Goal: Transaction & Acquisition: Download file/media

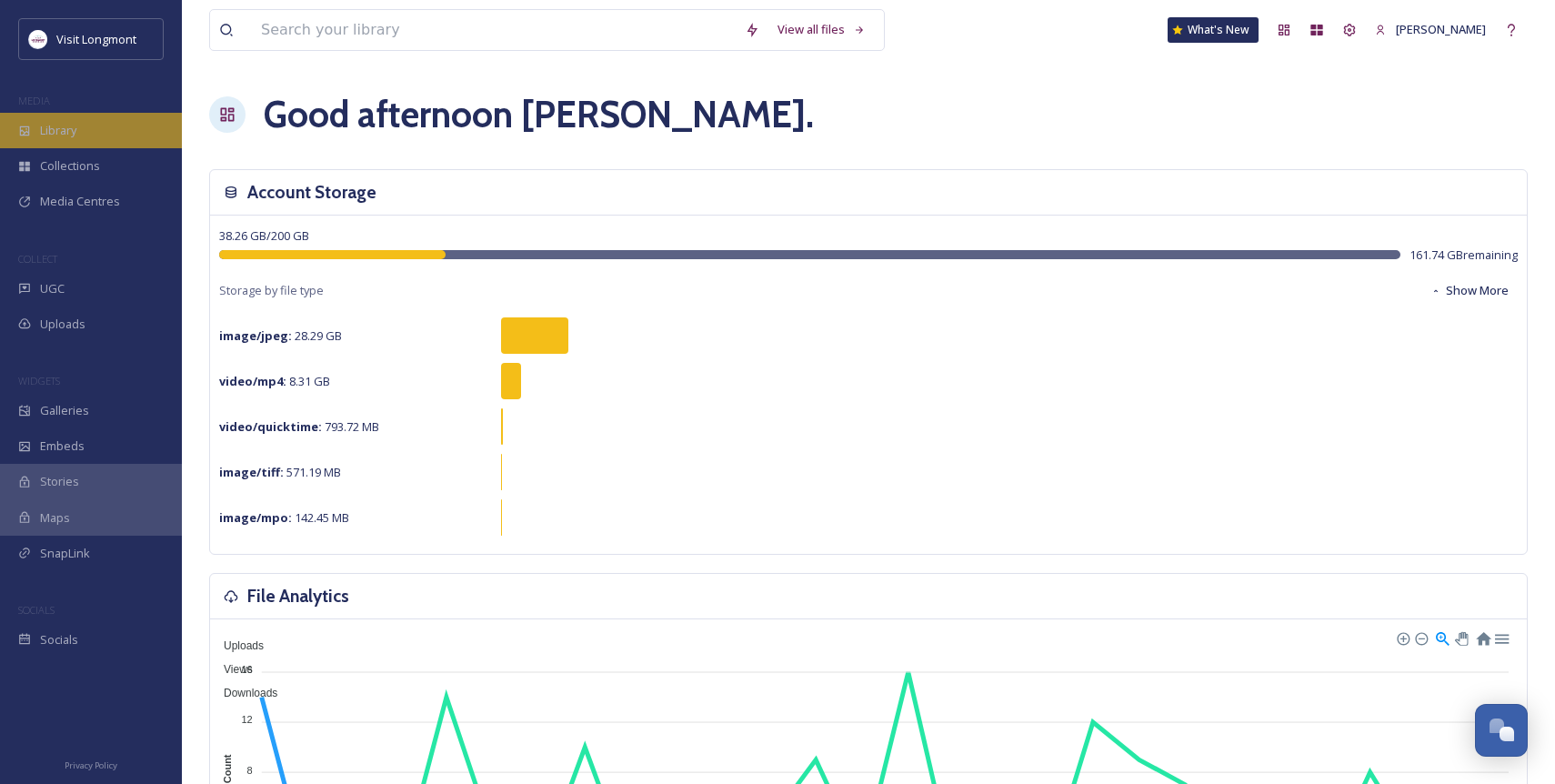
click at [52, 138] on span "Library" at bounding box center [58, 130] width 36 height 17
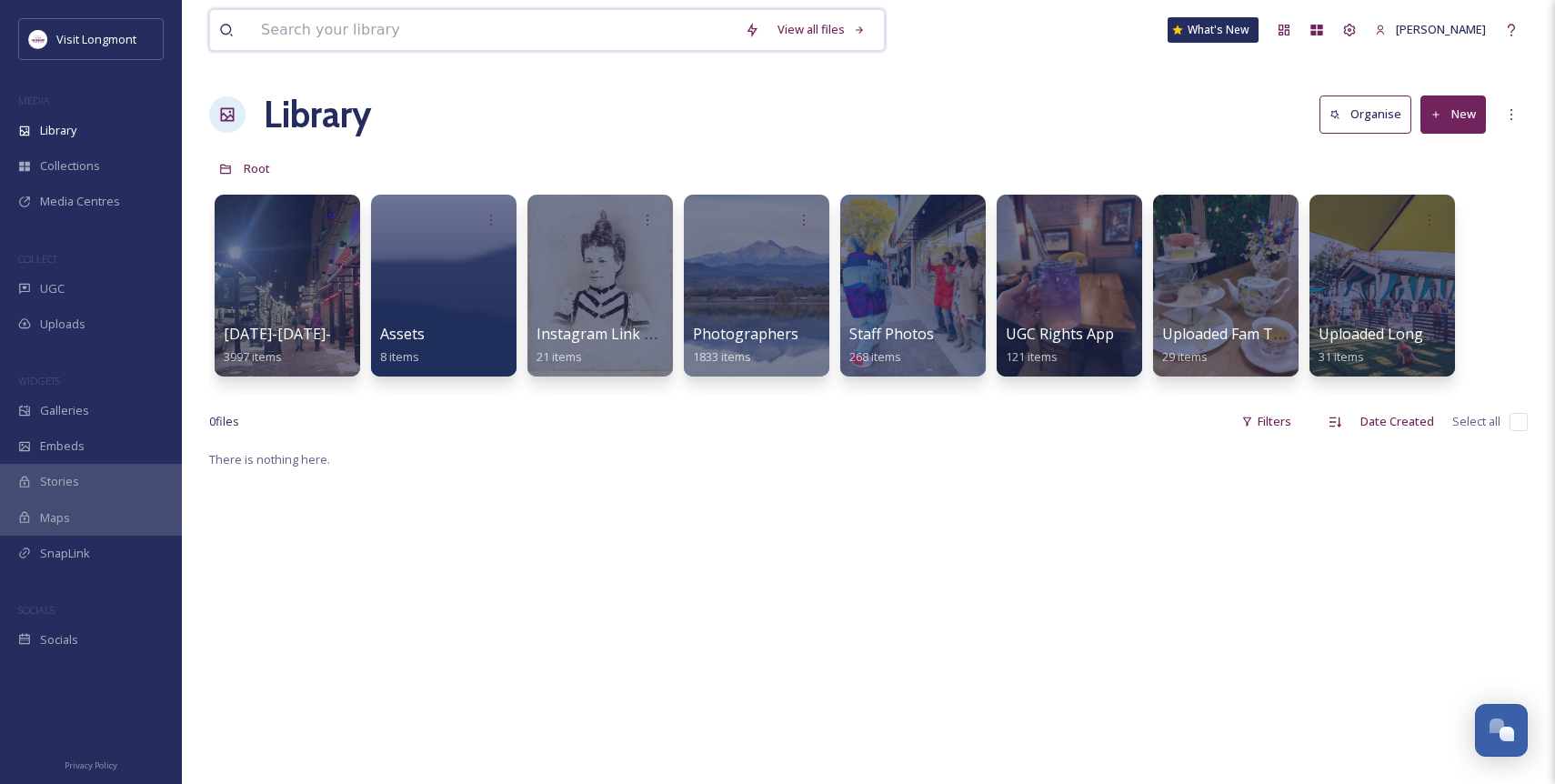
click at [515, 37] on input at bounding box center [493, 30] width 484 height 40
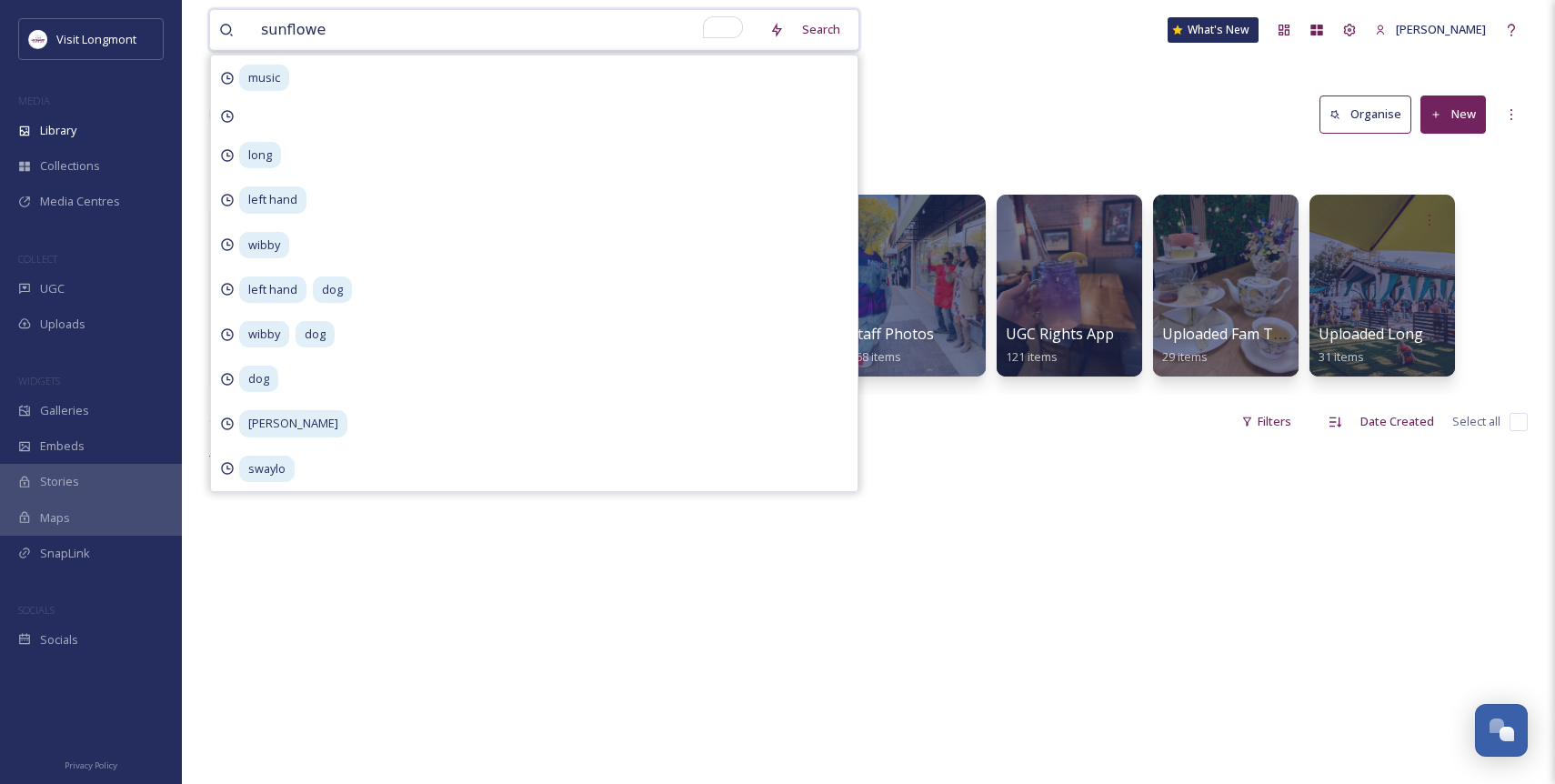
type input "sunflower"
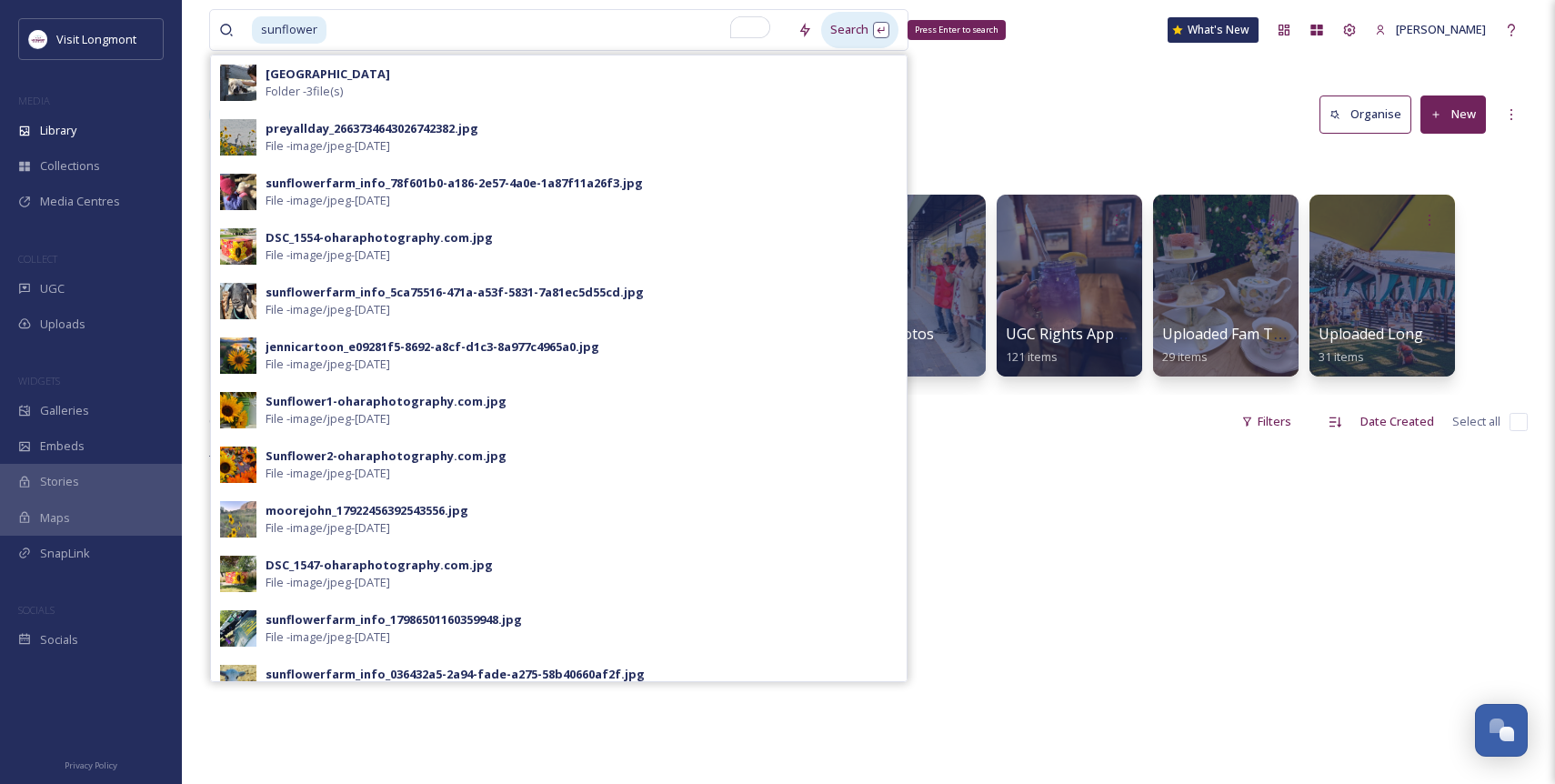
click at [836, 29] on div "Search Press Enter to search" at bounding box center [859, 30] width 77 height 36
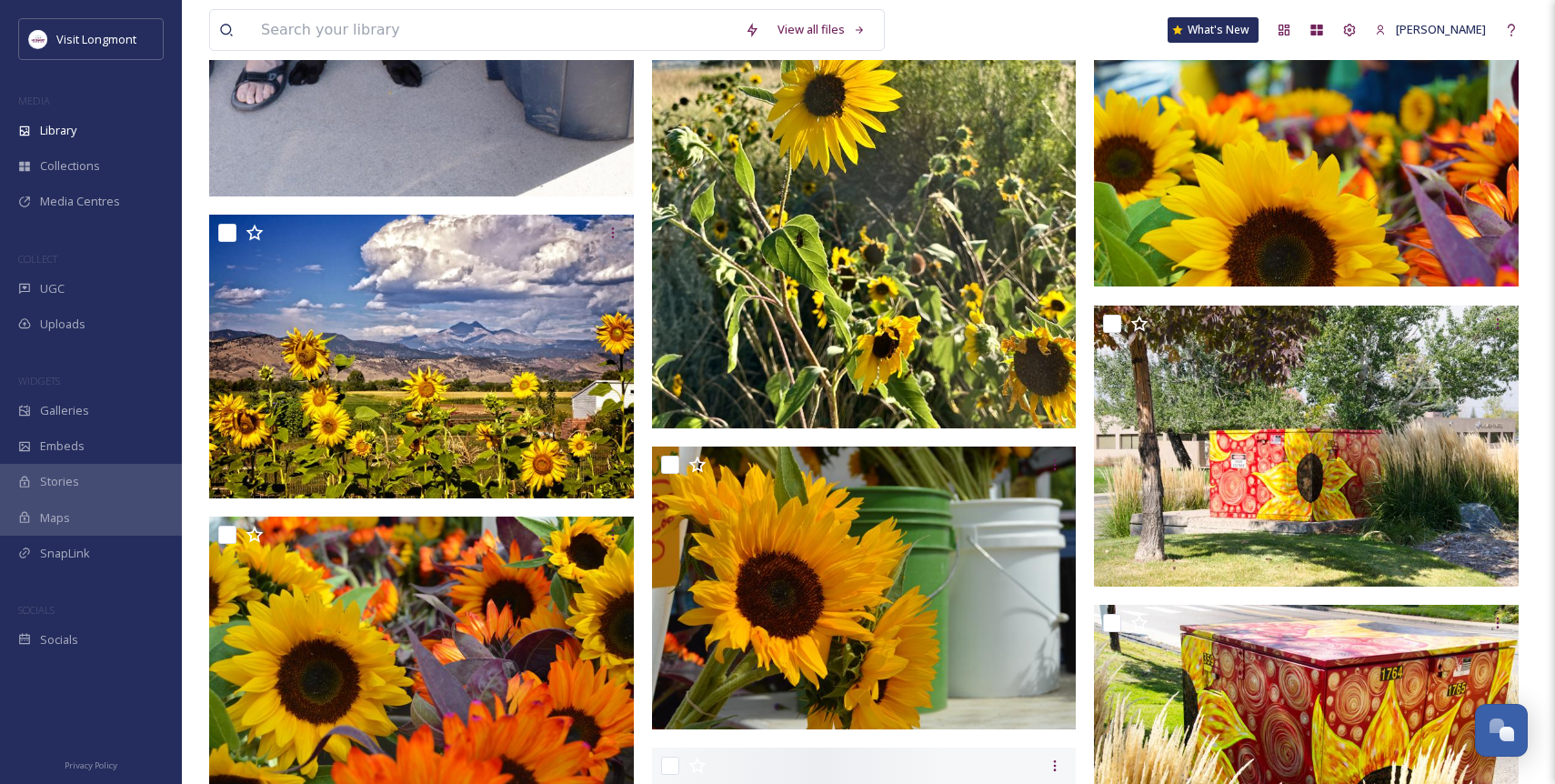
scroll to position [1706, 0]
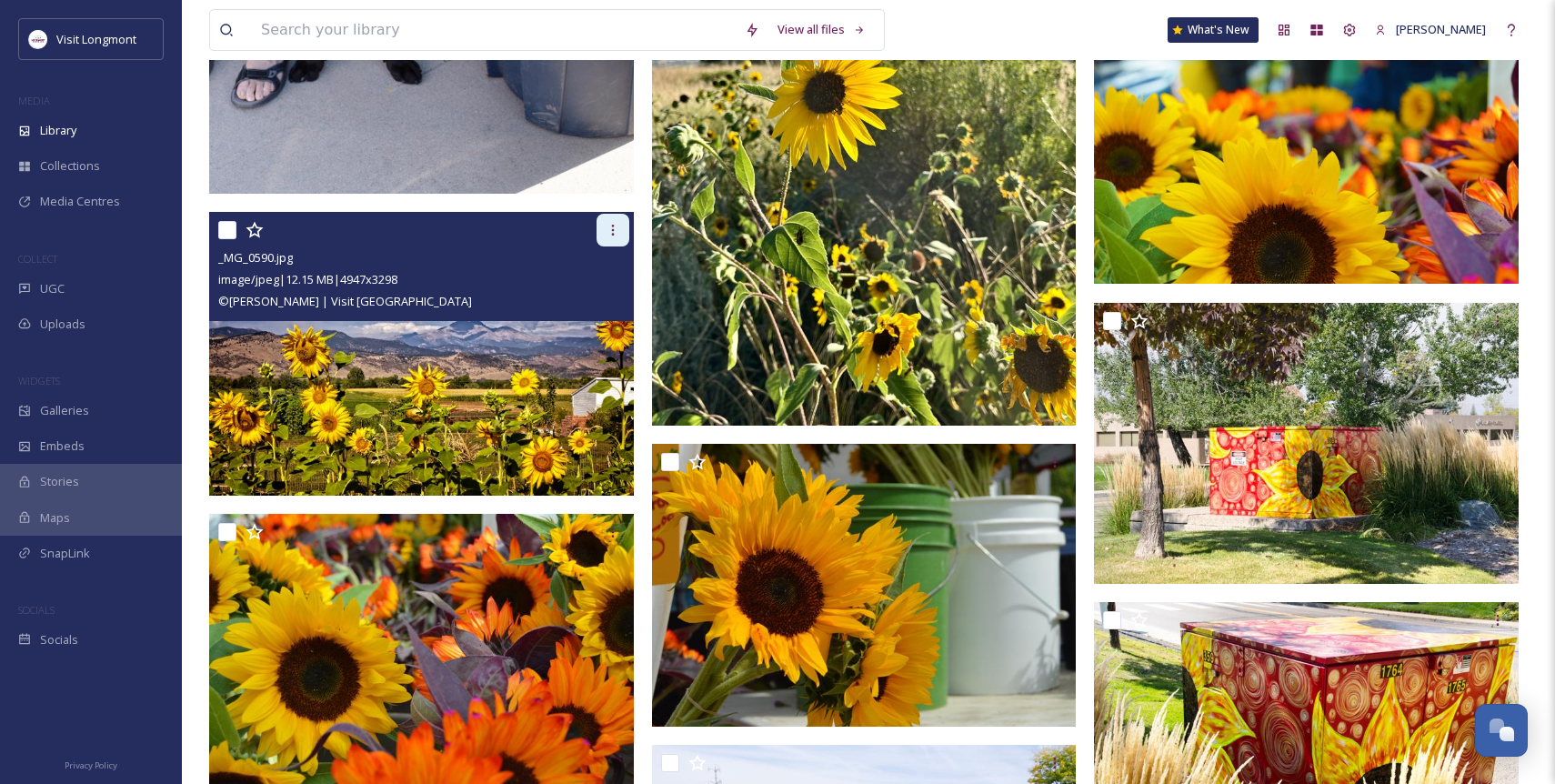
click at [609, 233] on icon at bounding box center [613, 229] width 15 height 15
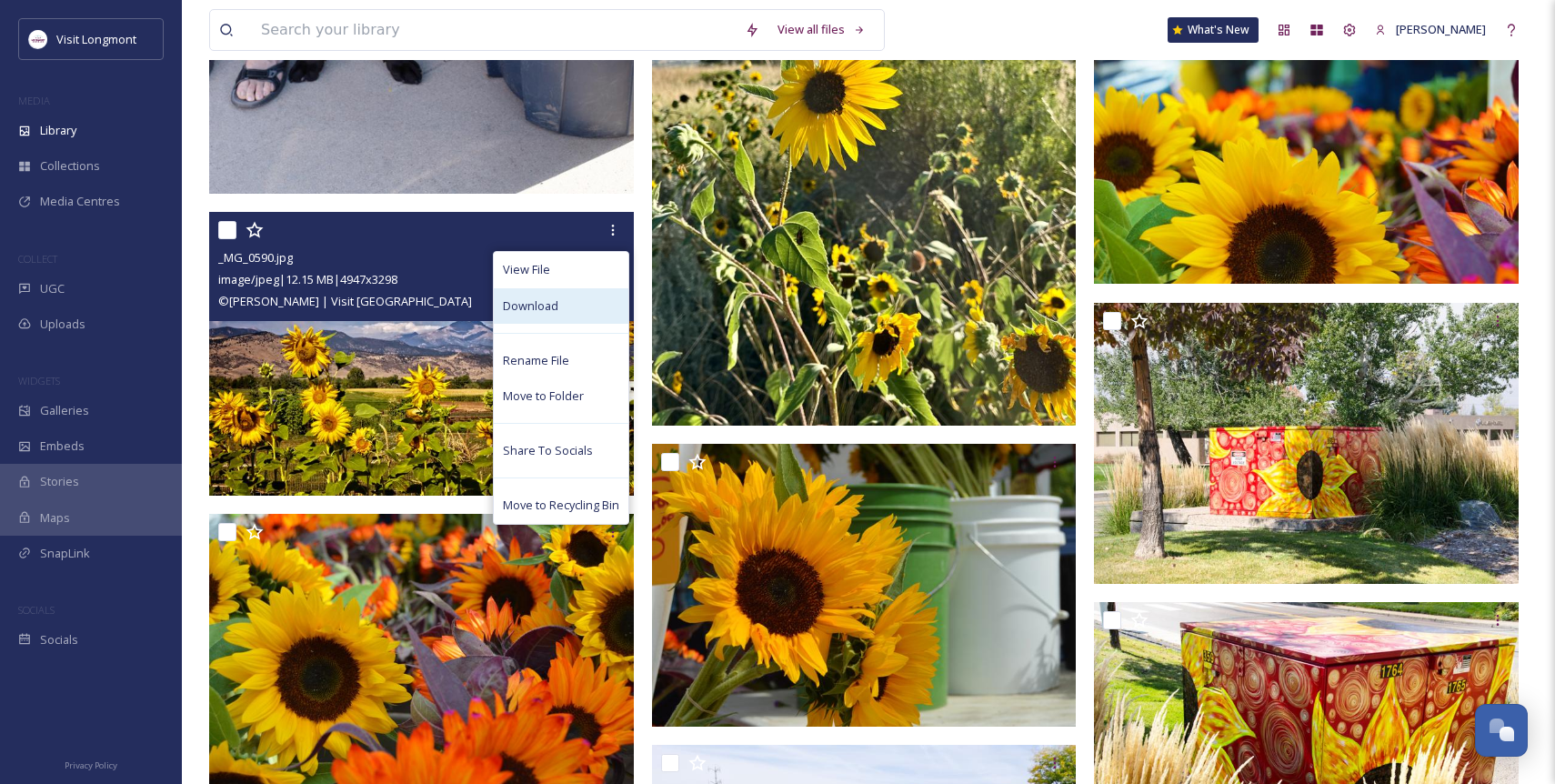
click at [532, 308] on span "Download" at bounding box center [531, 305] width 56 height 17
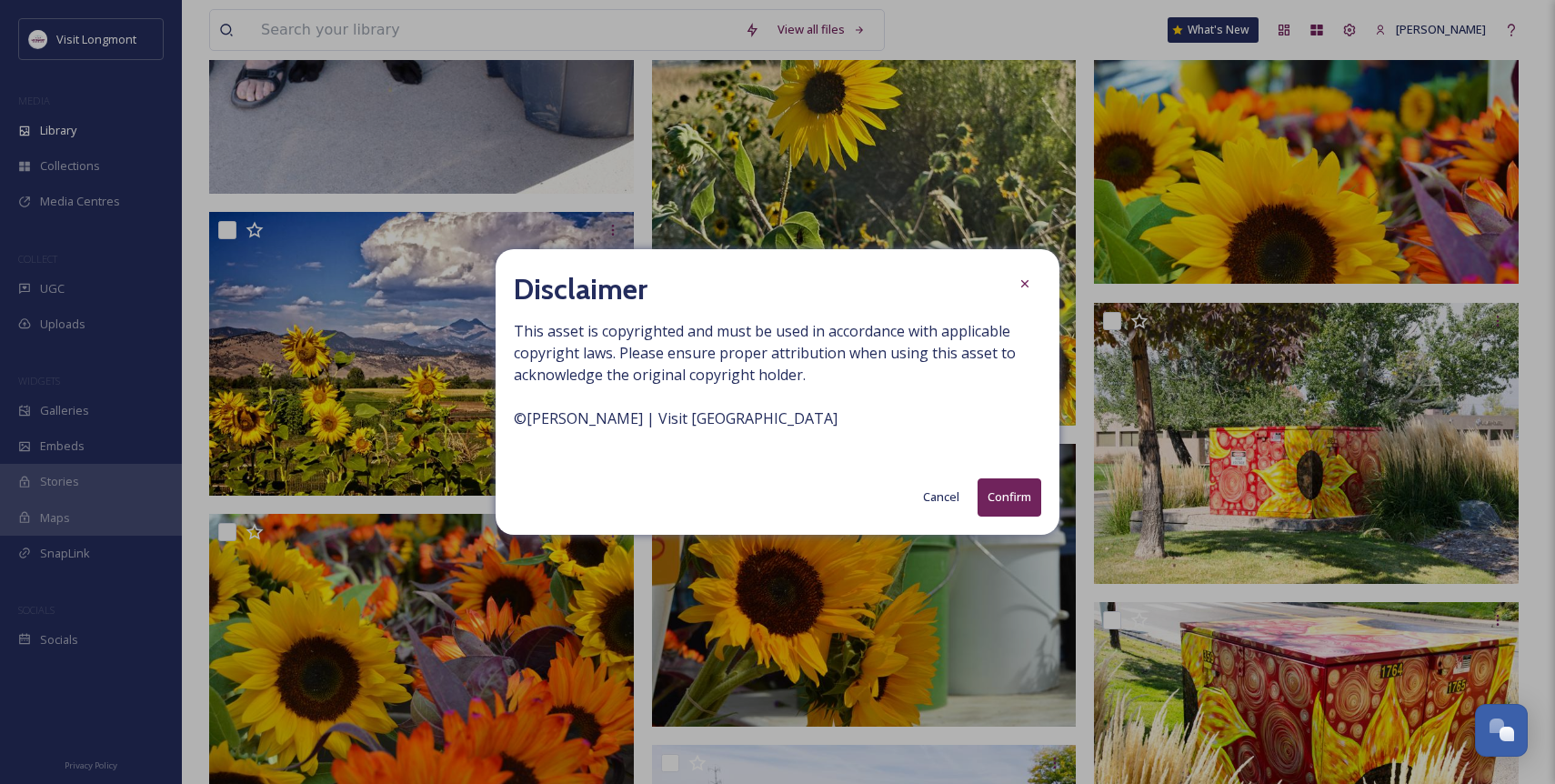
click at [1030, 509] on button "Confirm" at bounding box center [1010, 496] width 64 height 37
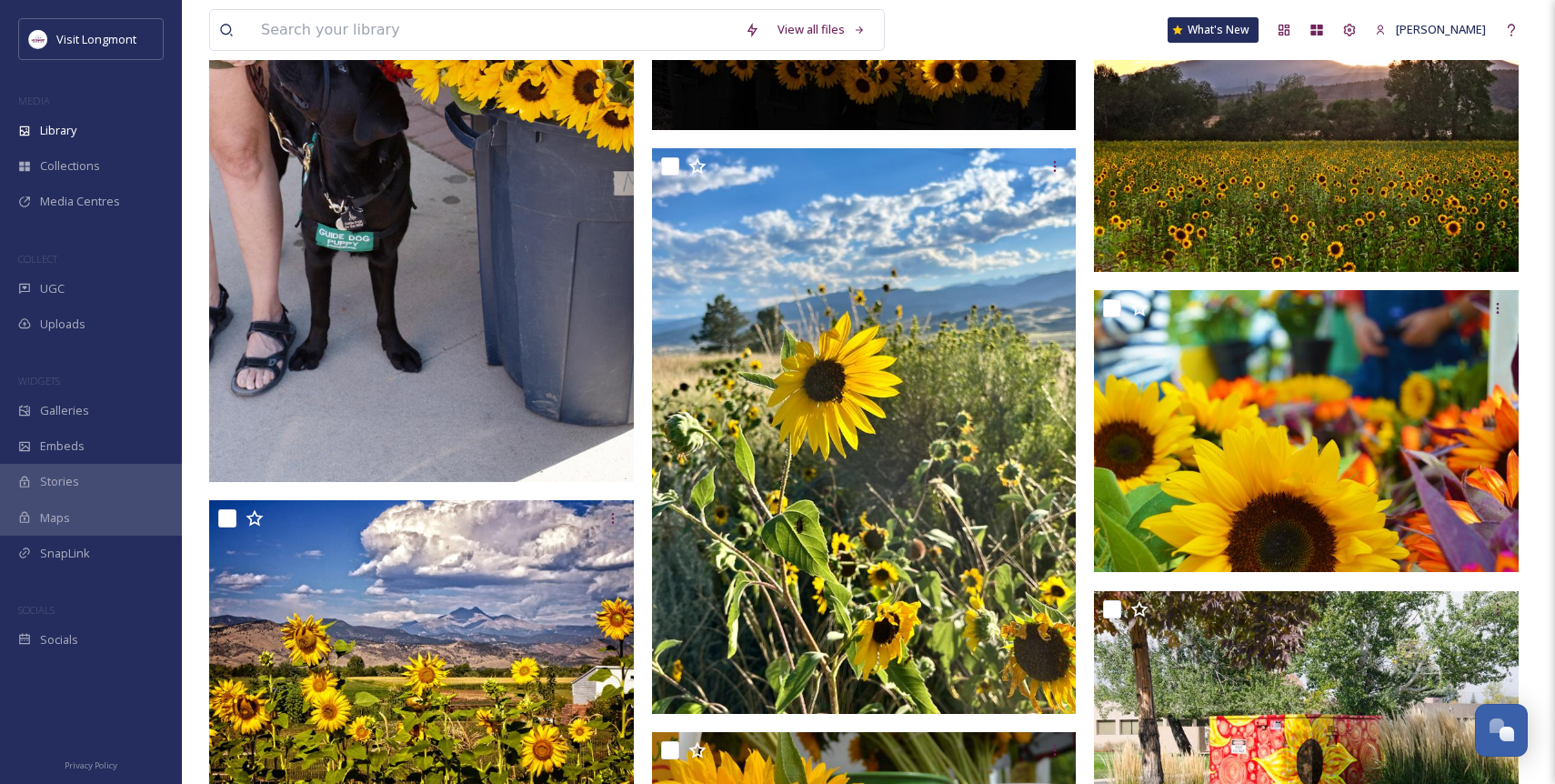
scroll to position [1099, 0]
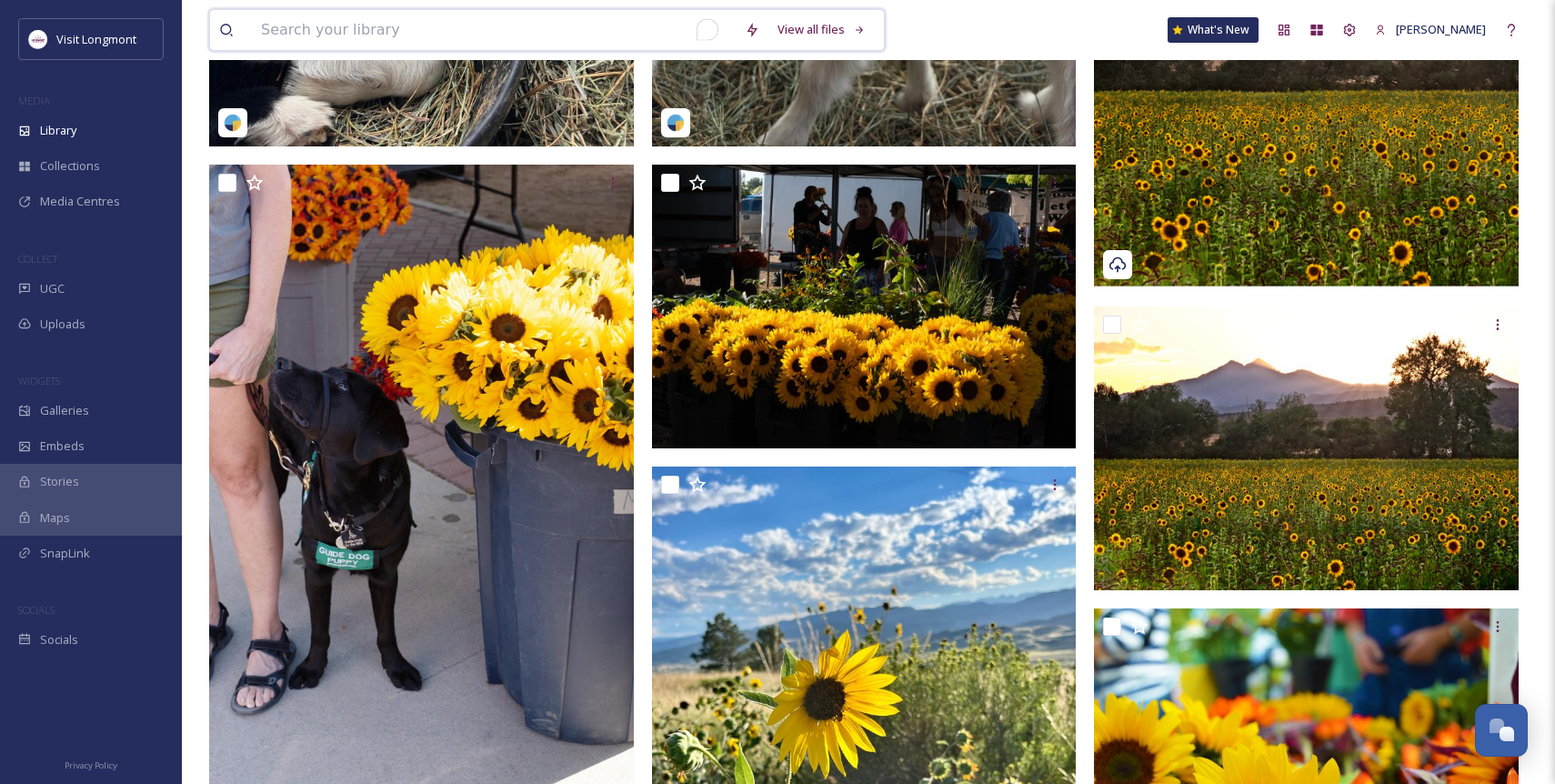
click at [477, 23] on input "To enrich screen reader interactions, please activate Accessibility in Grammarl…" at bounding box center [493, 30] width 484 height 40
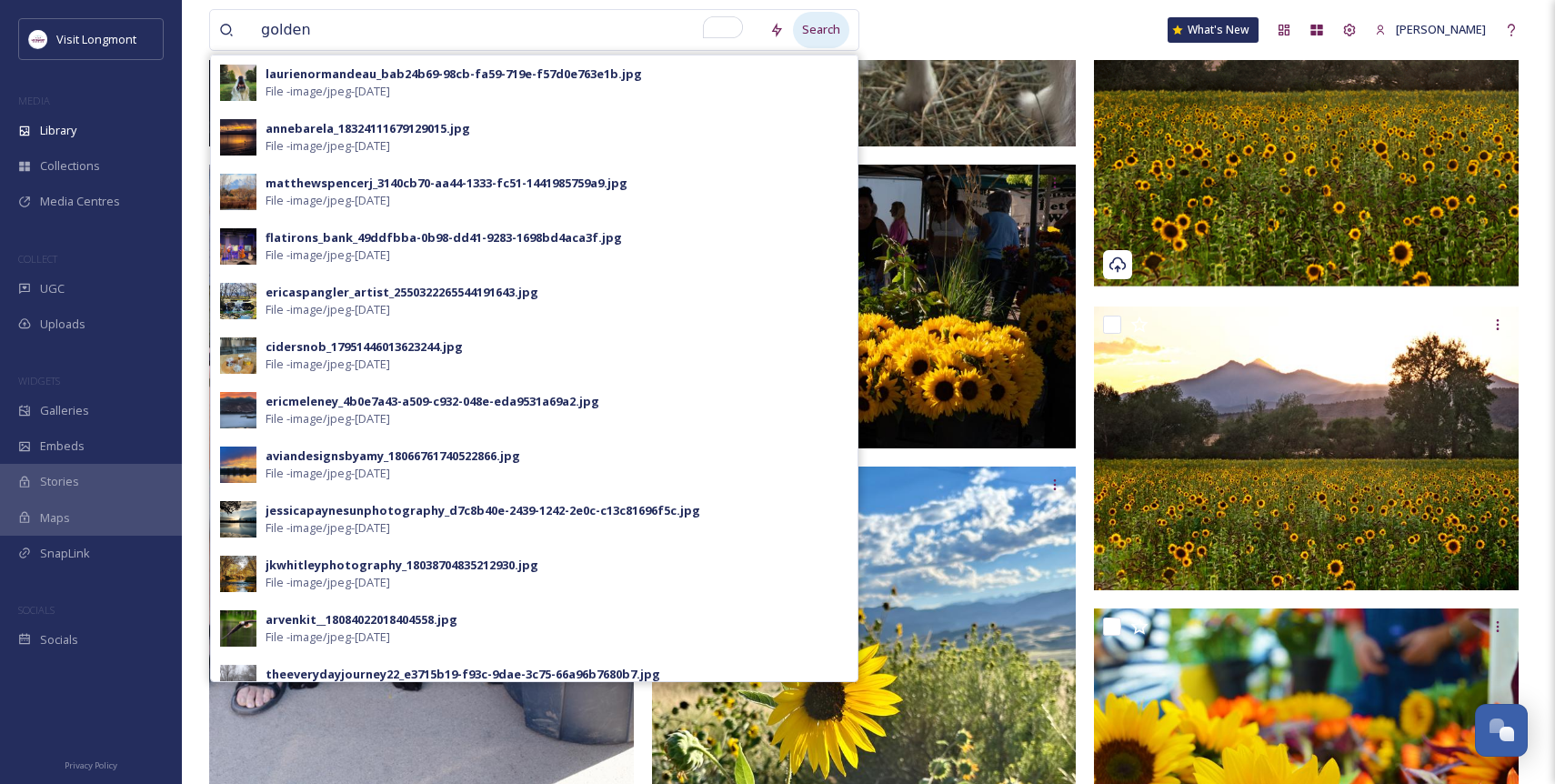
click at [818, 29] on div "Search" at bounding box center [821, 30] width 56 height 36
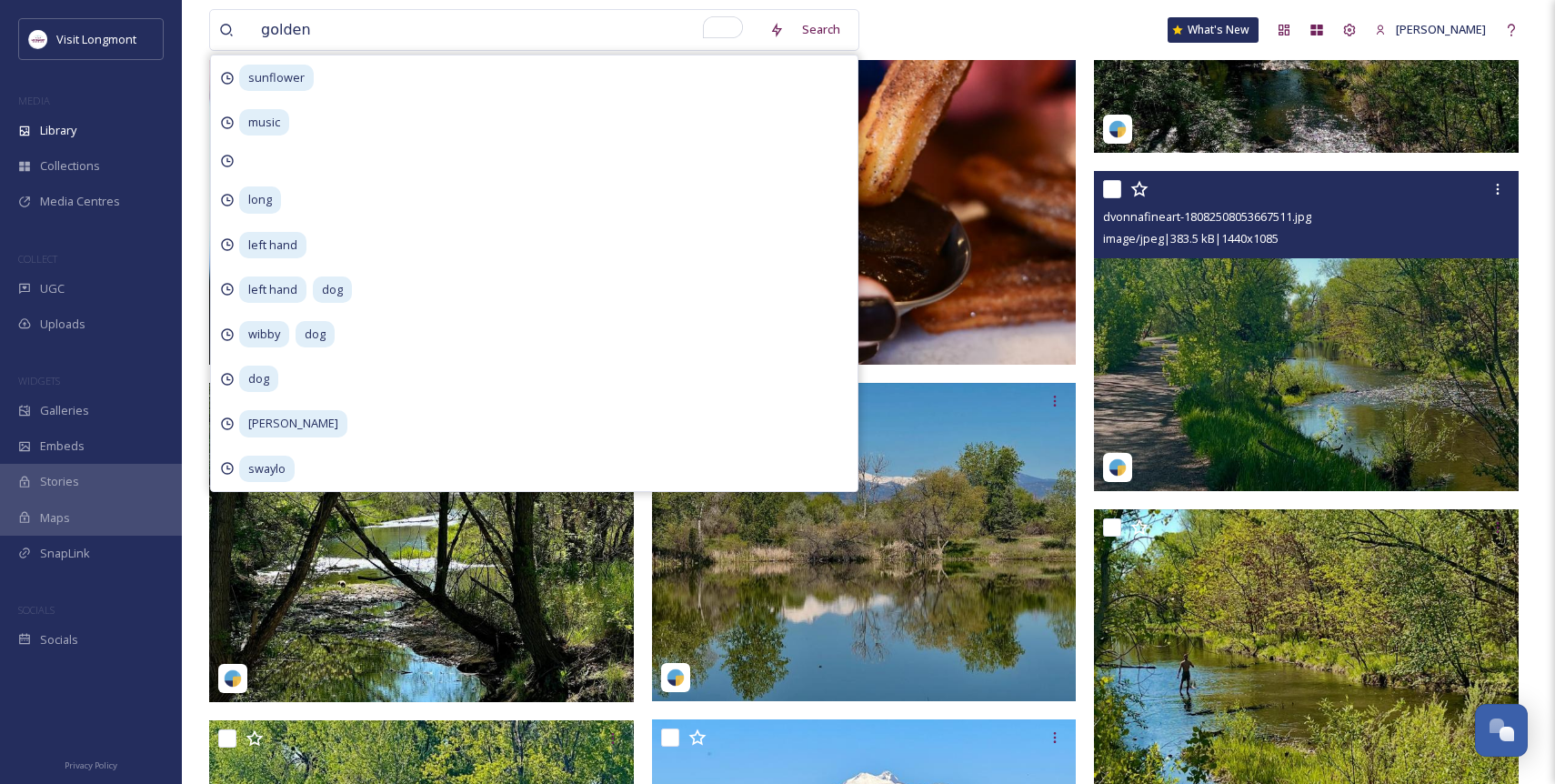
scroll to position [394, 0]
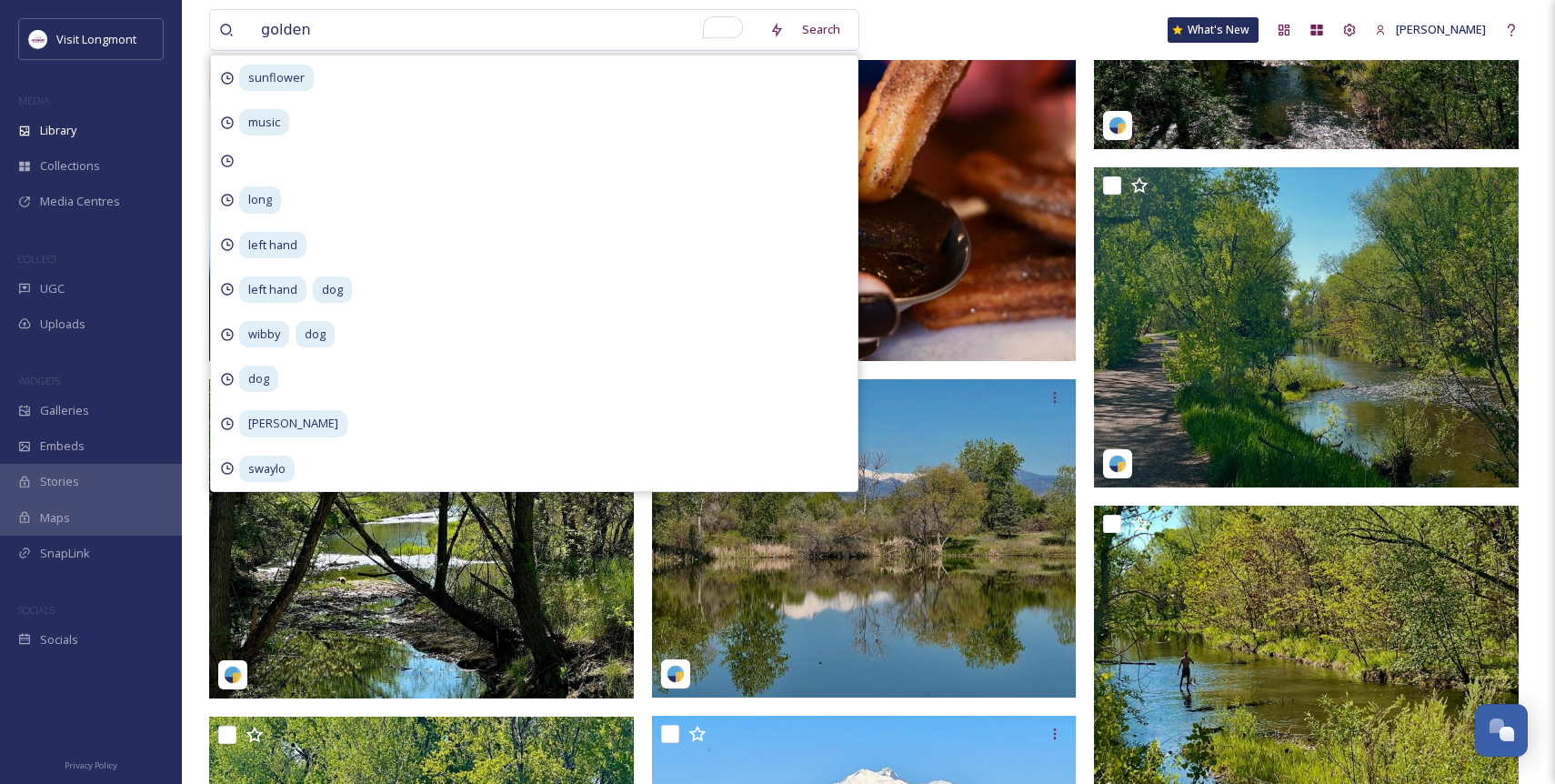
click at [974, 27] on div "golden Search sunflower music long left hand left hand dog wibby dog dog [PERSO…" at bounding box center [868, 30] width 1318 height 60
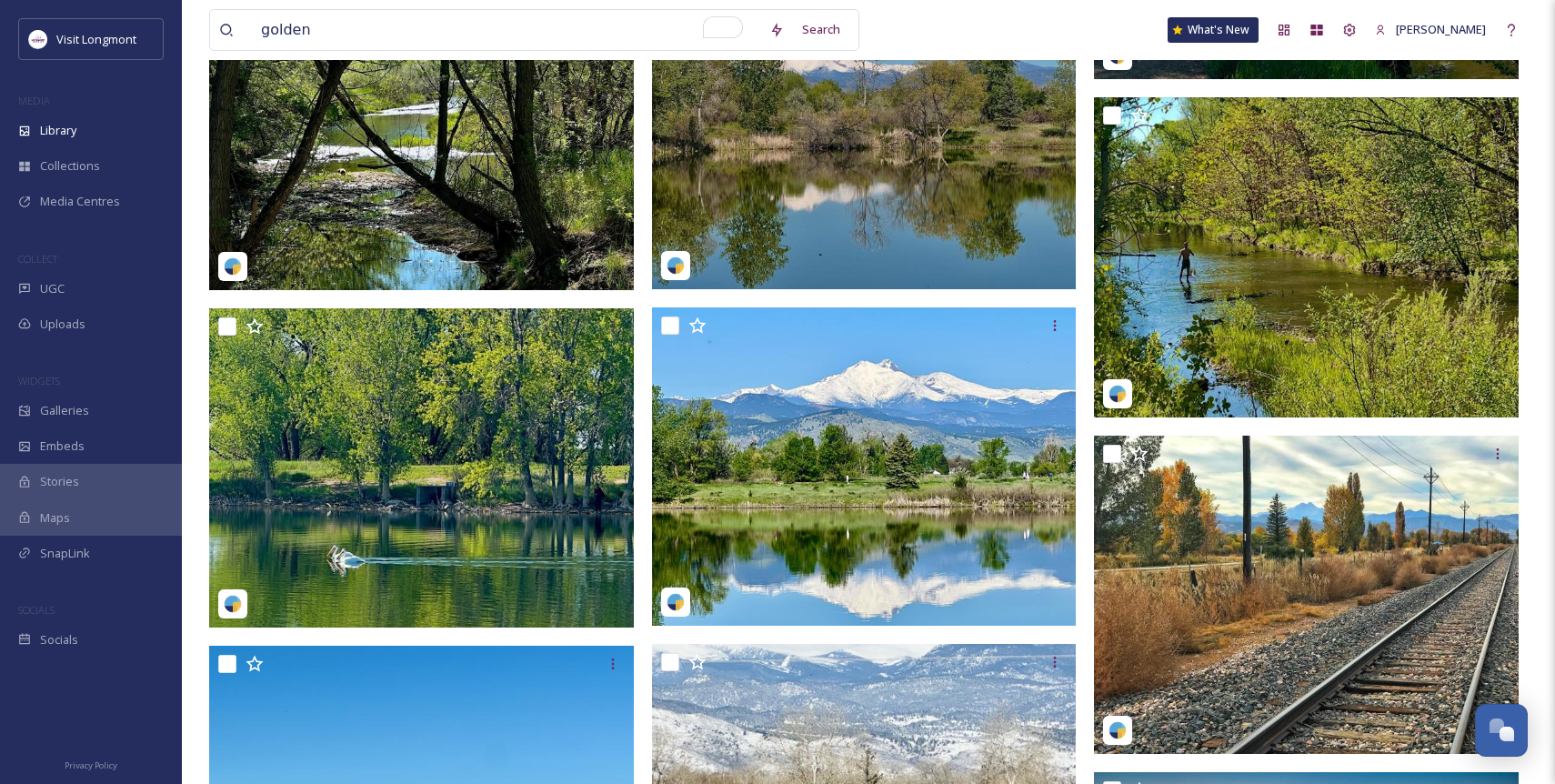
scroll to position [803, 0]
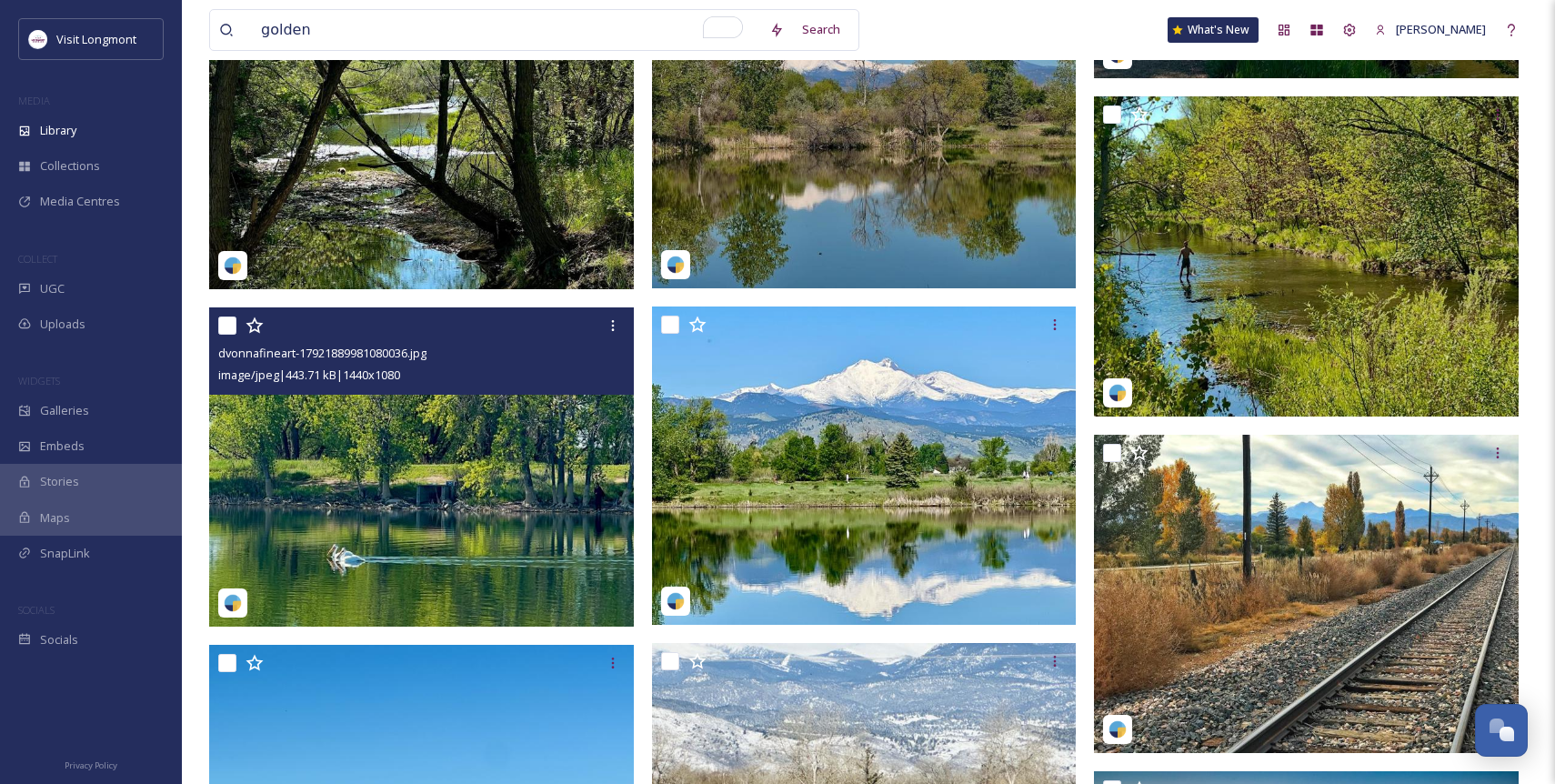
click at [508, 411] on img at bounding box center [422, 466] width 425 height 318
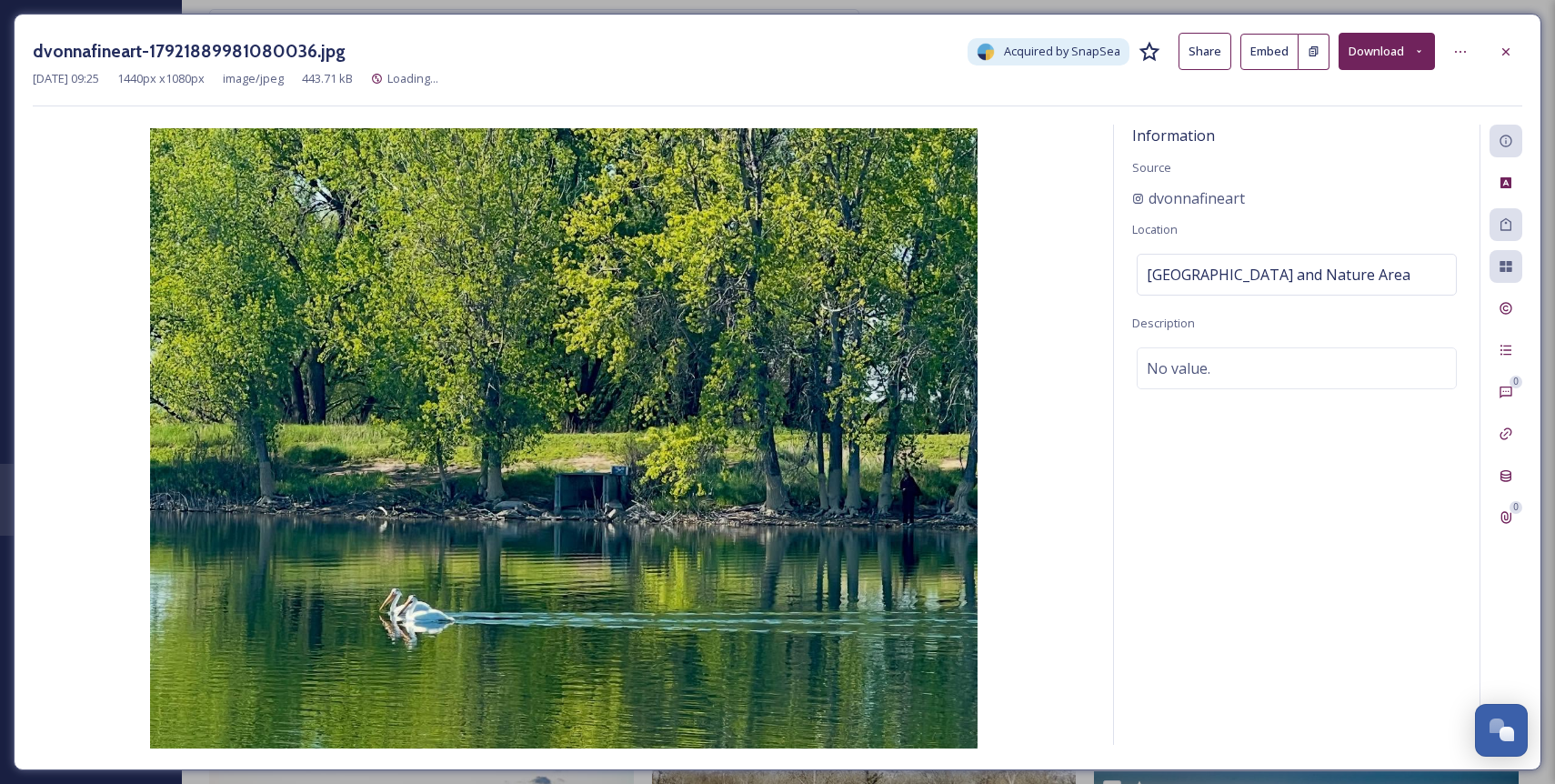
click at [1385, 49] on button "Download" at bounding box center [1386, 51] width 97 height 37
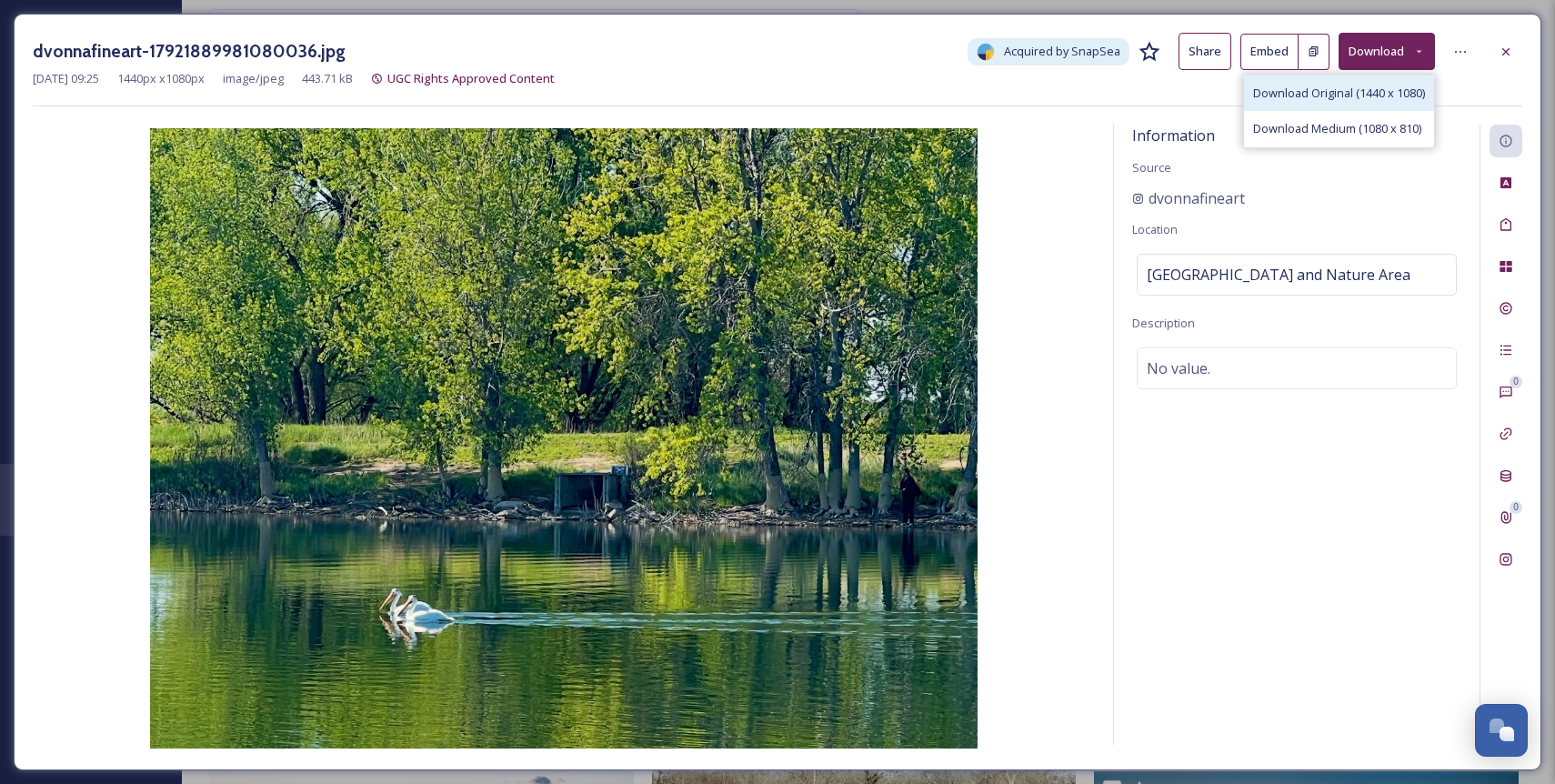
click at [1328, 88] on span "Download Original (1440 x 1080)" at bounding box center [1339, 93] width 172 height 17
click at [1505, 53] on icon at bounding box center [1506, 52] width 15 height 15
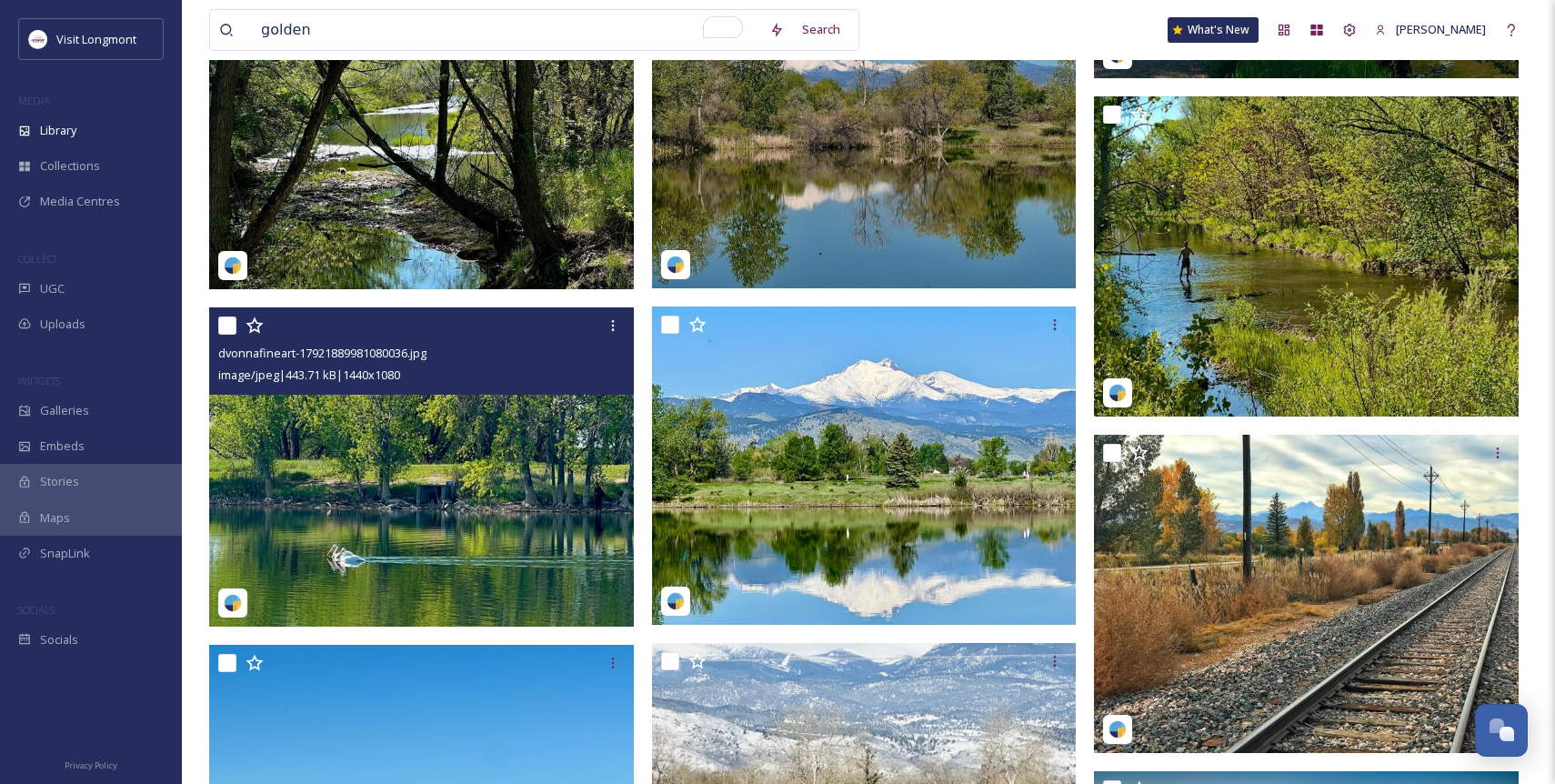
scroll to position [771, 0]
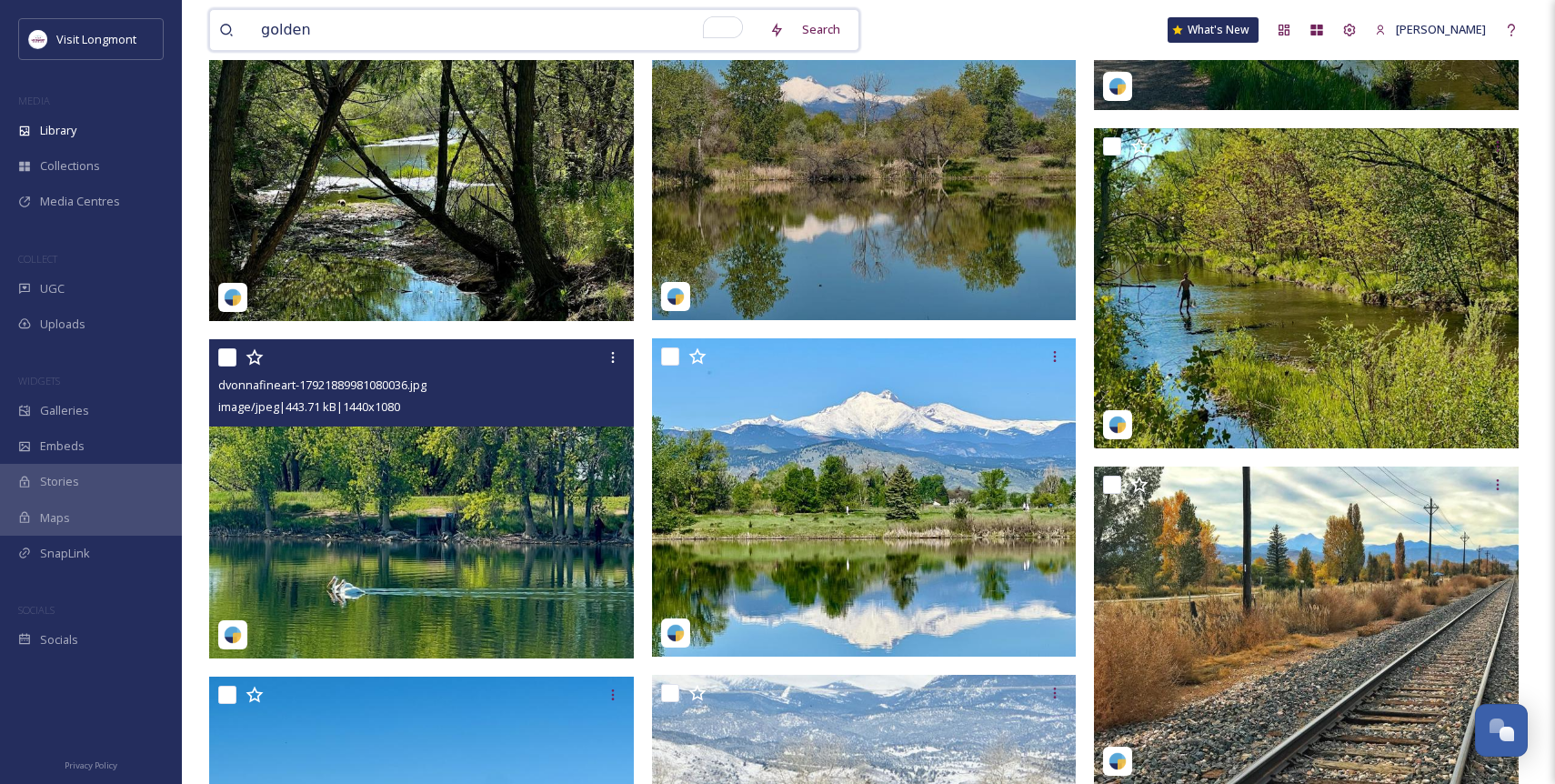
click at [285, 29] on input "golden" at bounding box center [505, 30] width 508 height 40
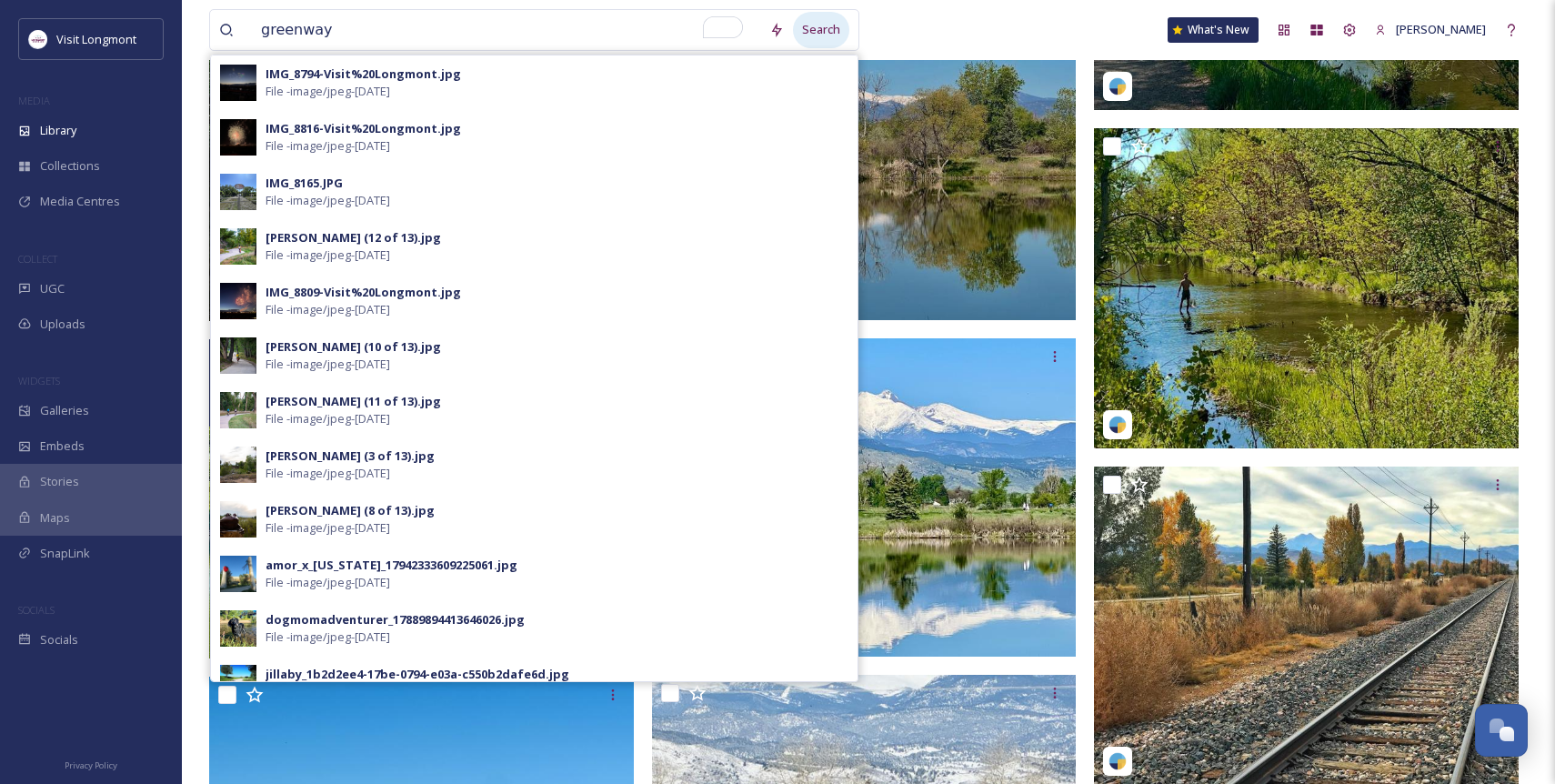
click at [814, 29] on div "Search" at bounding box center [821, 30] width 56 height 36
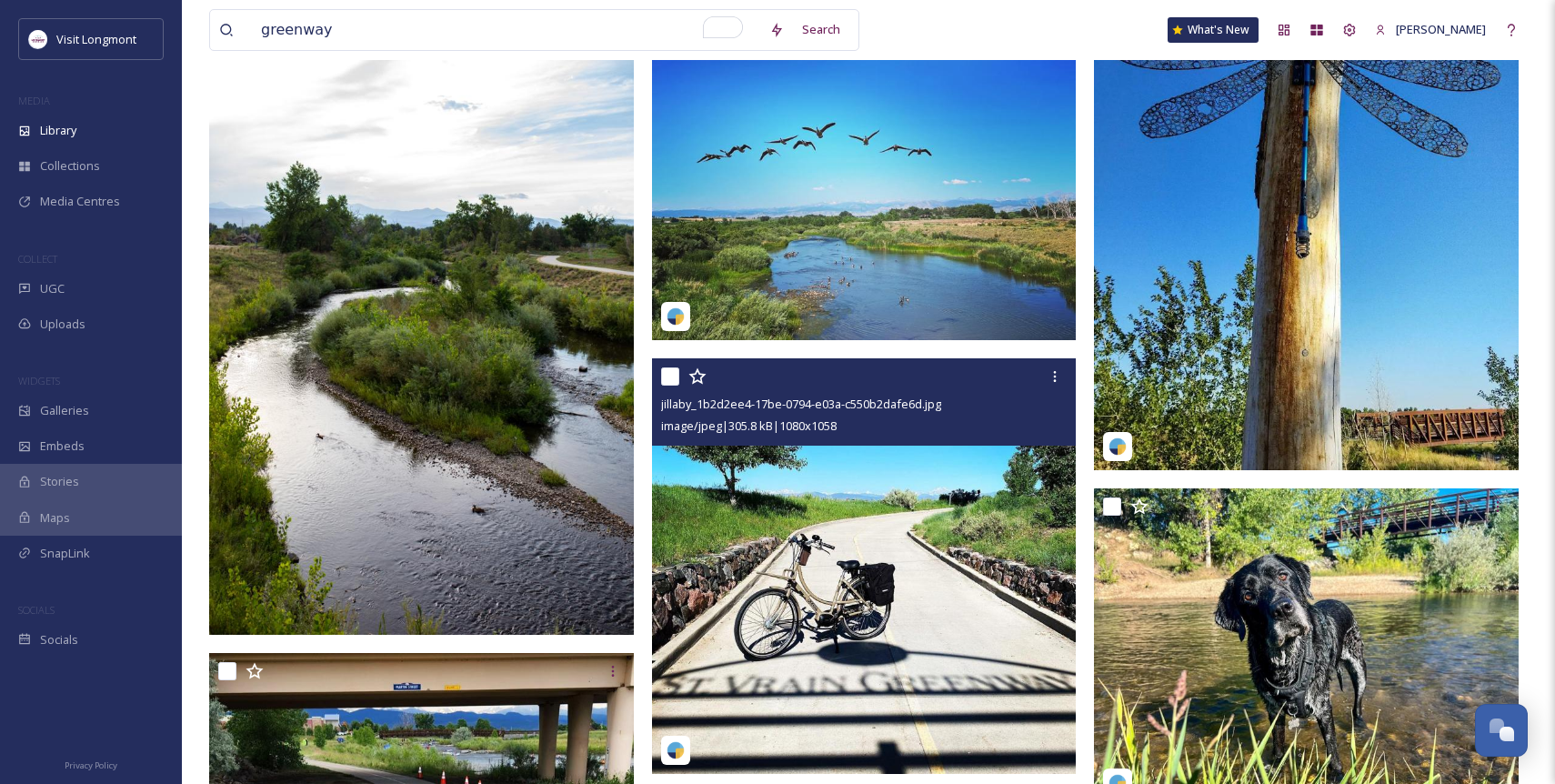
scroll to position [4441, 0]
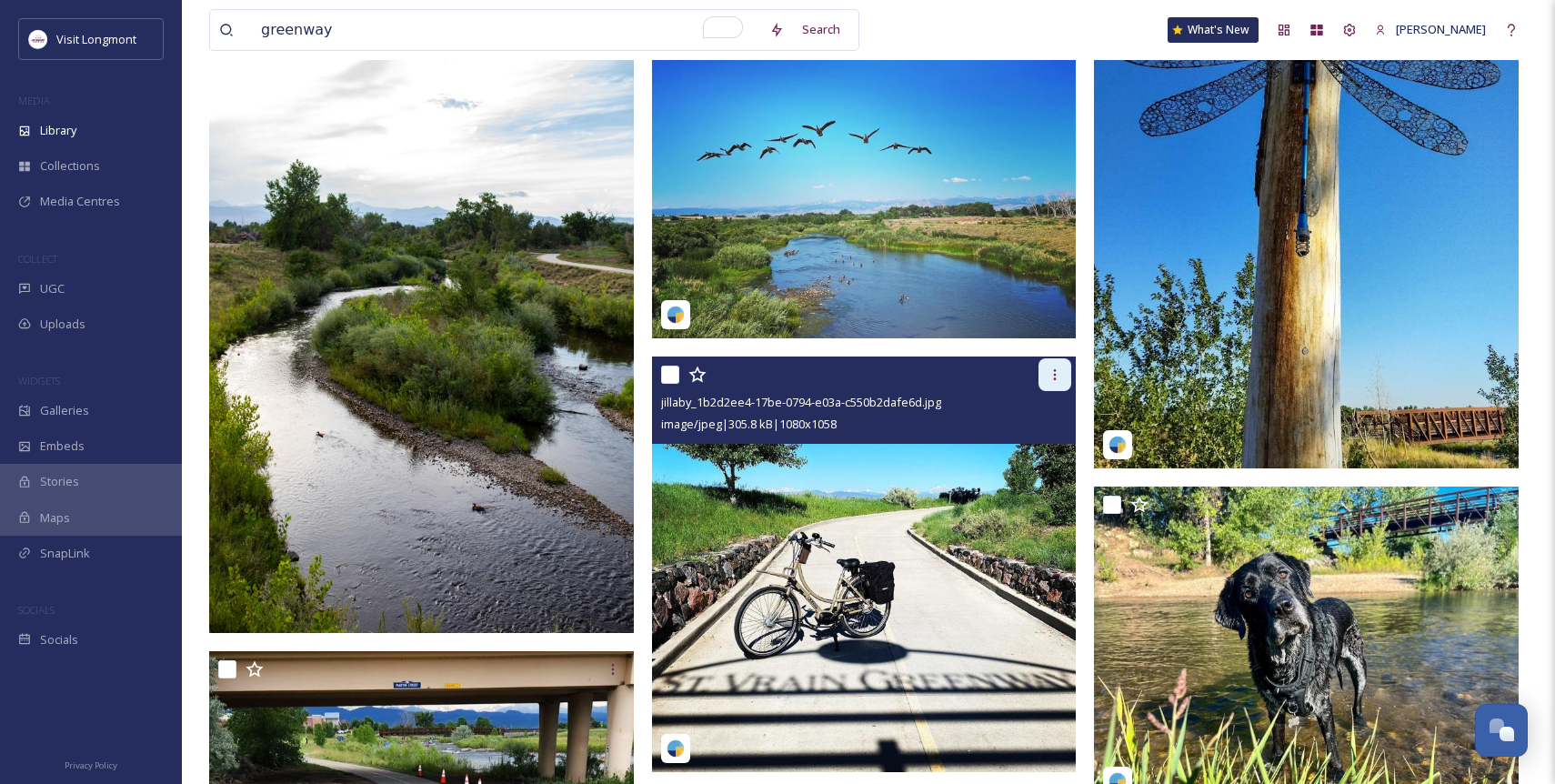
click at [1052, 374] on icon at bounding box center [1055, 374] width 15 height 15
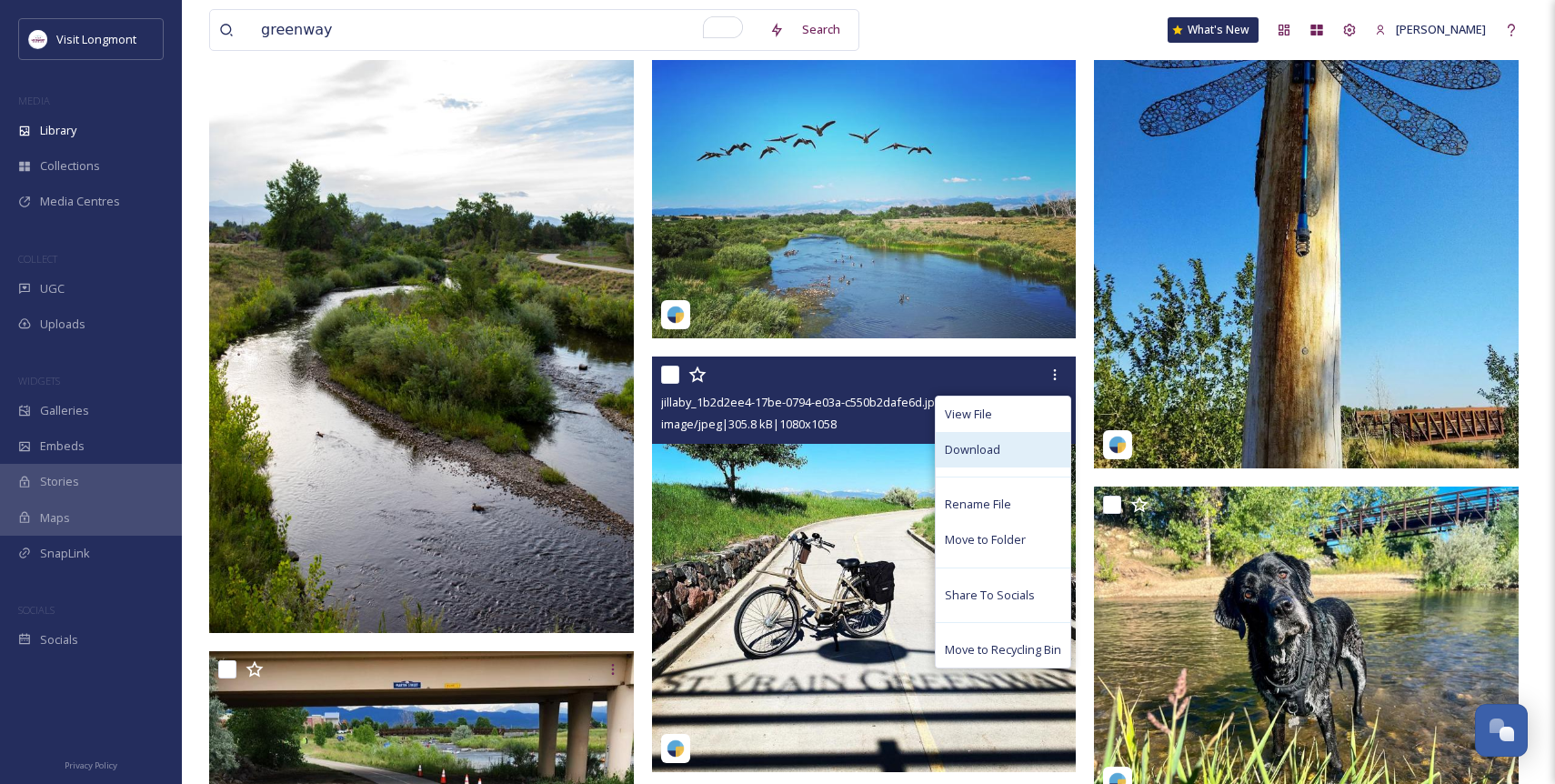
click at [968, 444] on span "Download" at bounding box center [973, 449] width 56 height 17
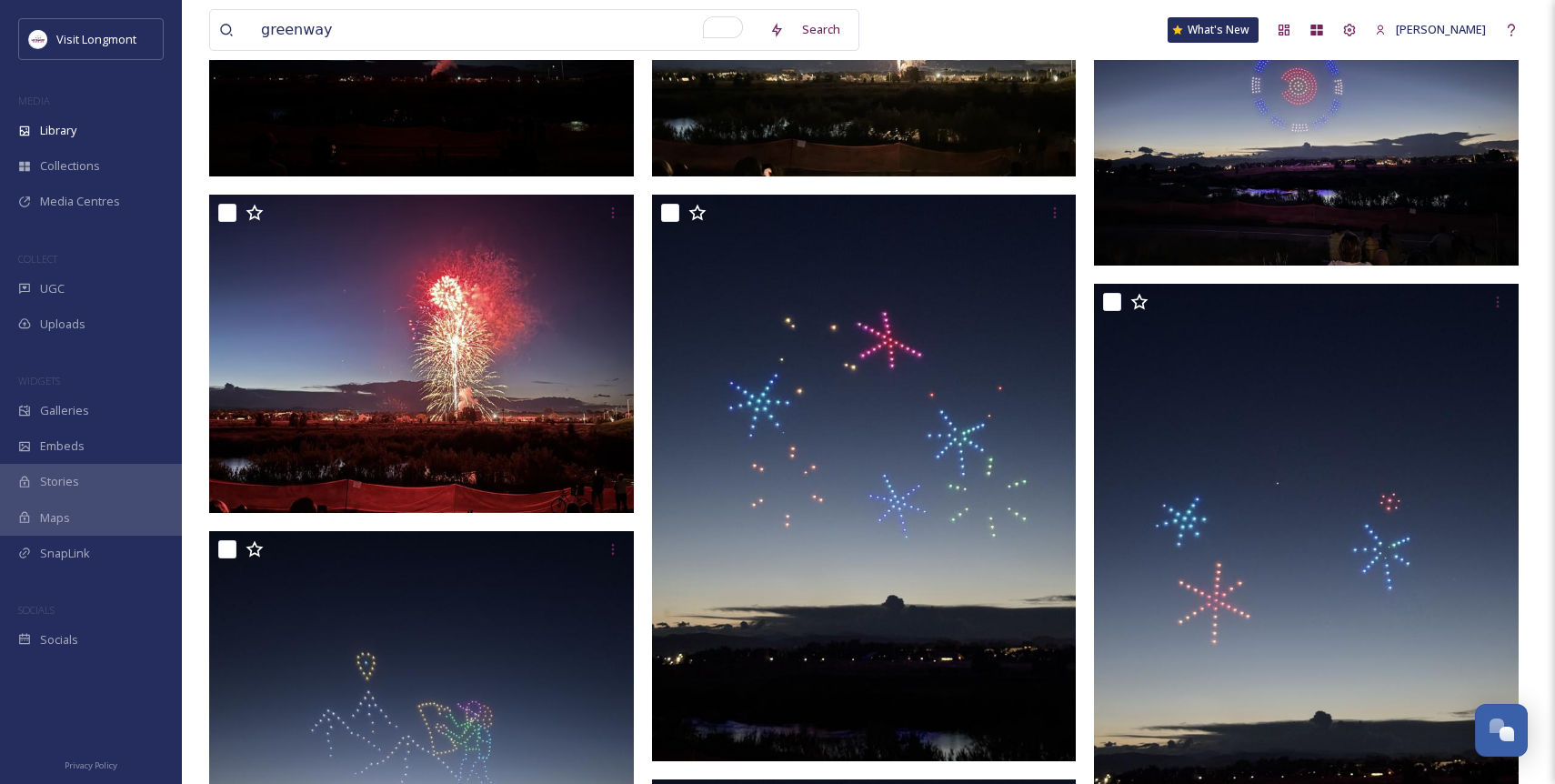
scroll to position [630, 0]
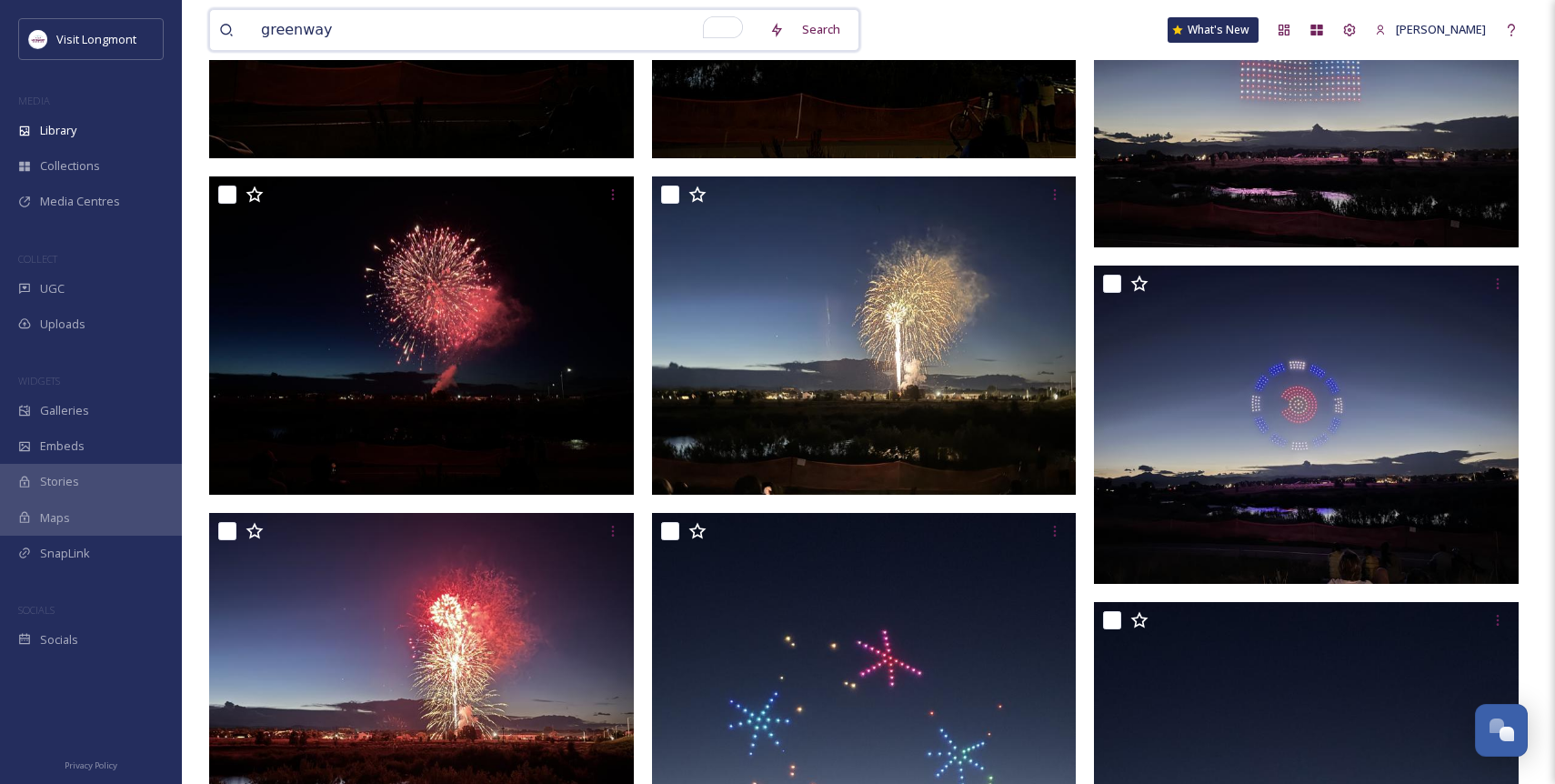
click at [302, 30] on input "greenway" at bounding box center [505, 30] width 508 height 40
type input "cidery"
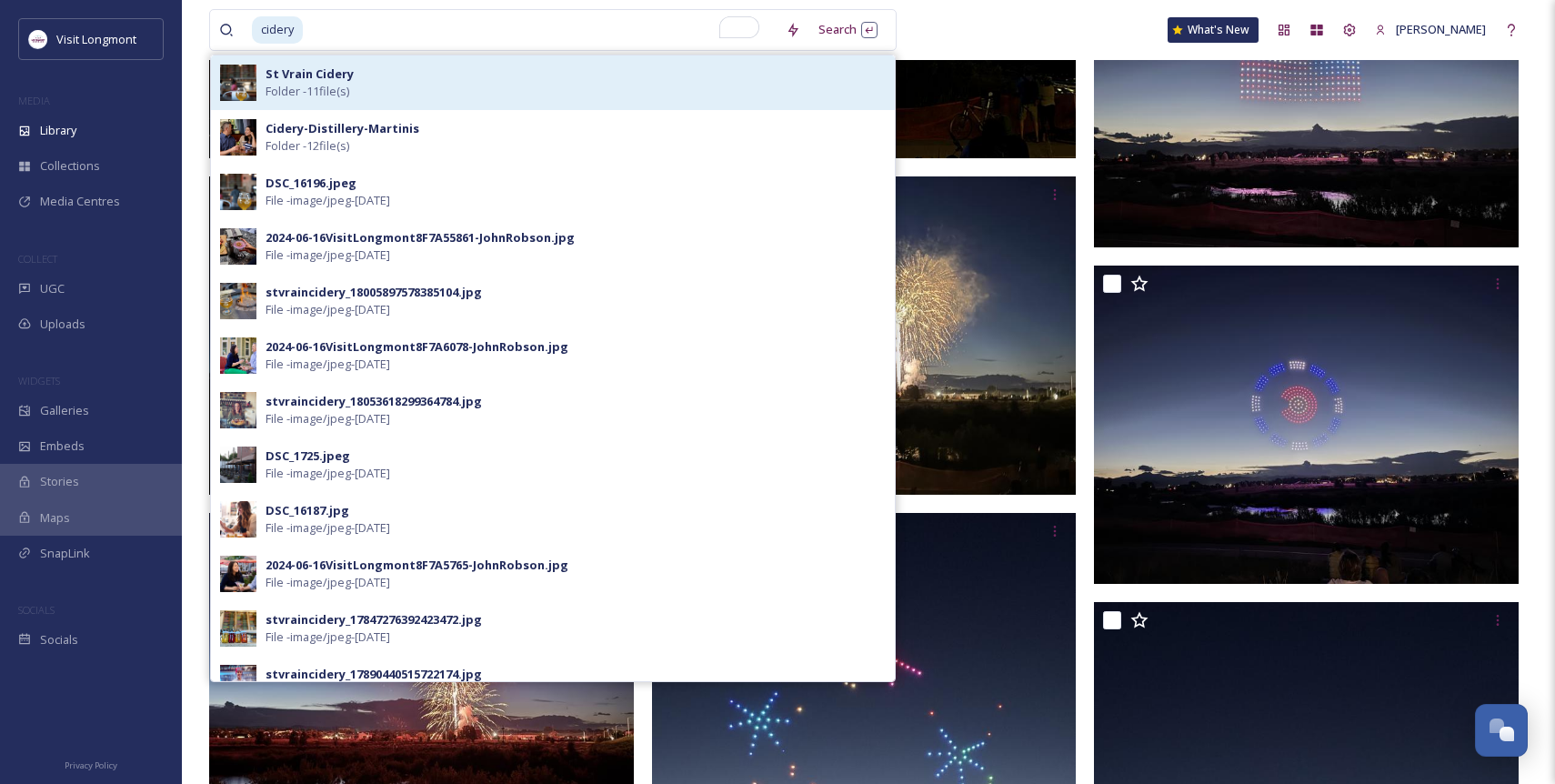
click at [408, 79] on div "St Vrain Cidery Folder - 11 file(s)" at bounding box center [575, 83] width 620 height 35
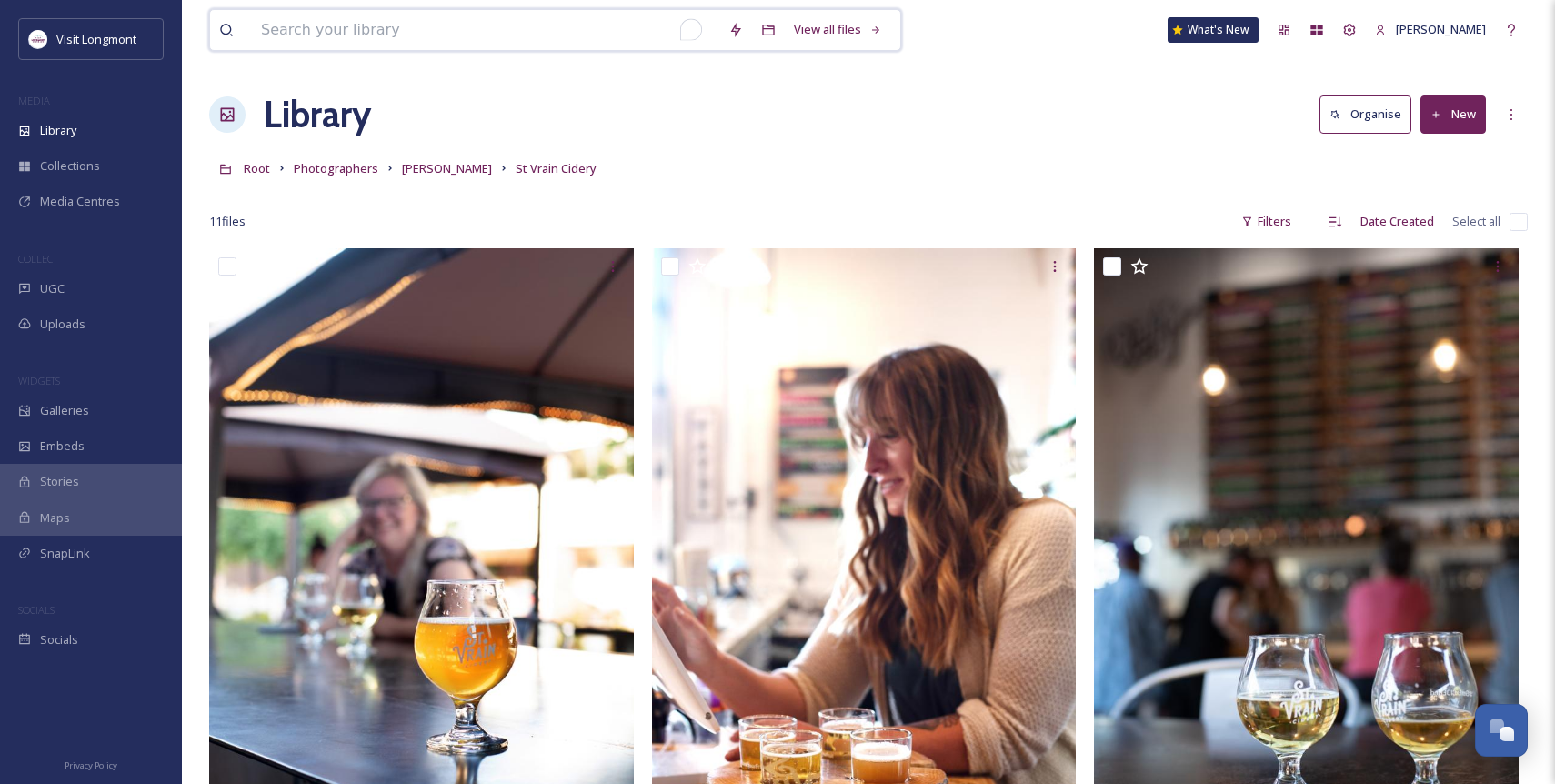
click at [453, 44] on input "To enrich screen reader interactions, please activate Accessibility in Grammarl…" at bounding box center [485, 30] width 467 height 40
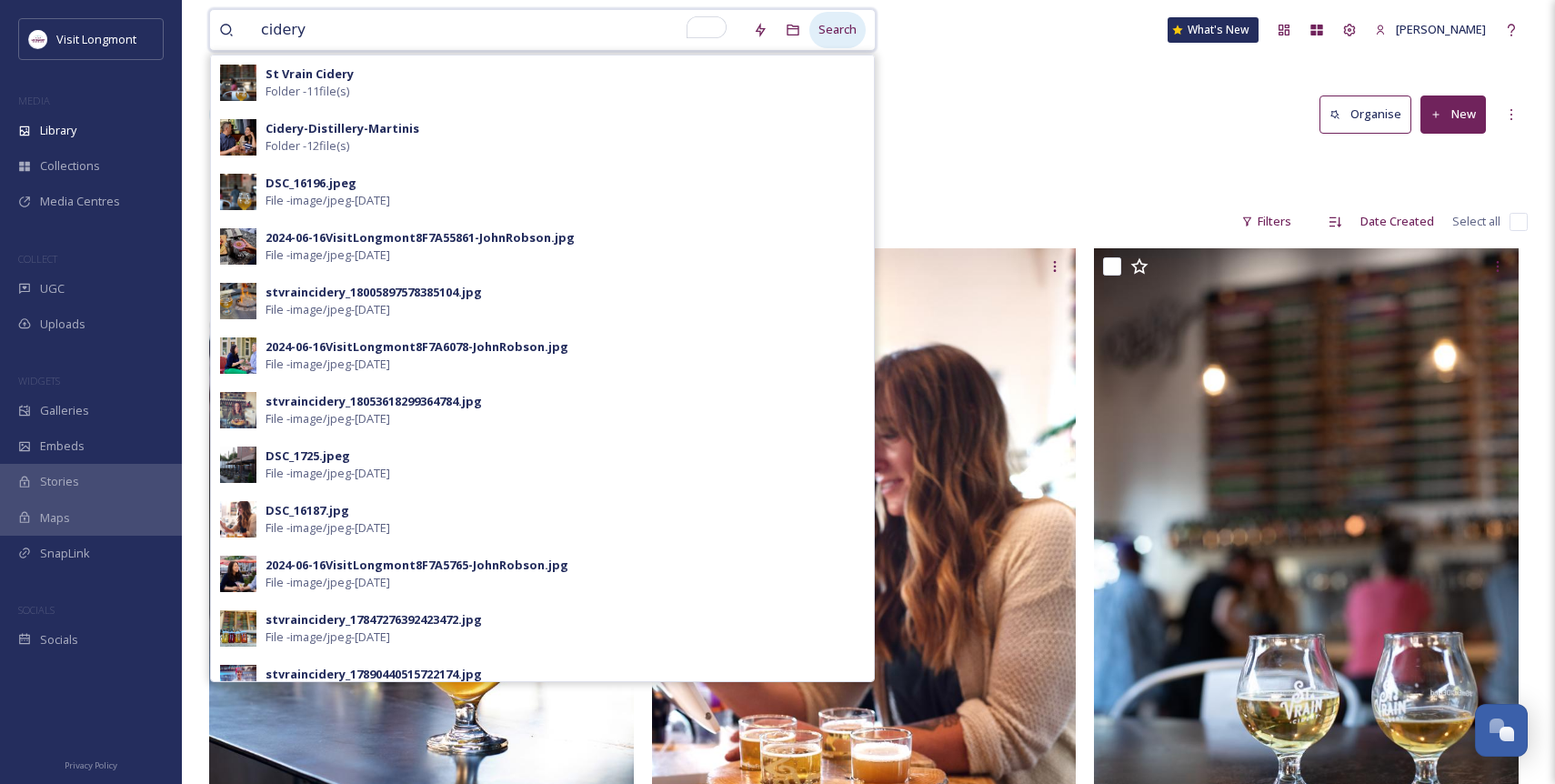
type input "cidery"
click at [828, 31] on div "Search" at bounding box center [837, 30] width 56 height 36
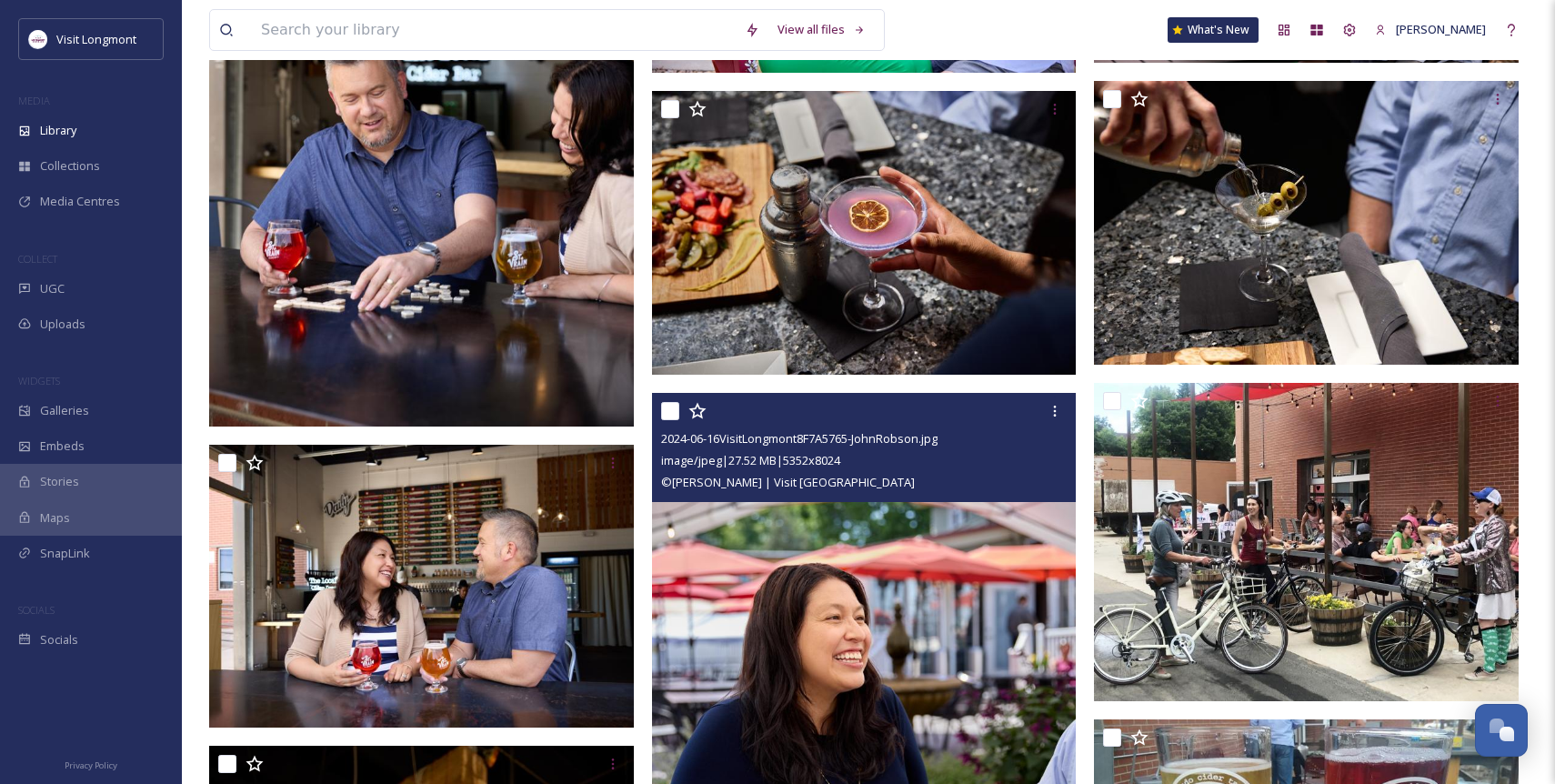
scroll to position [3154, 0]
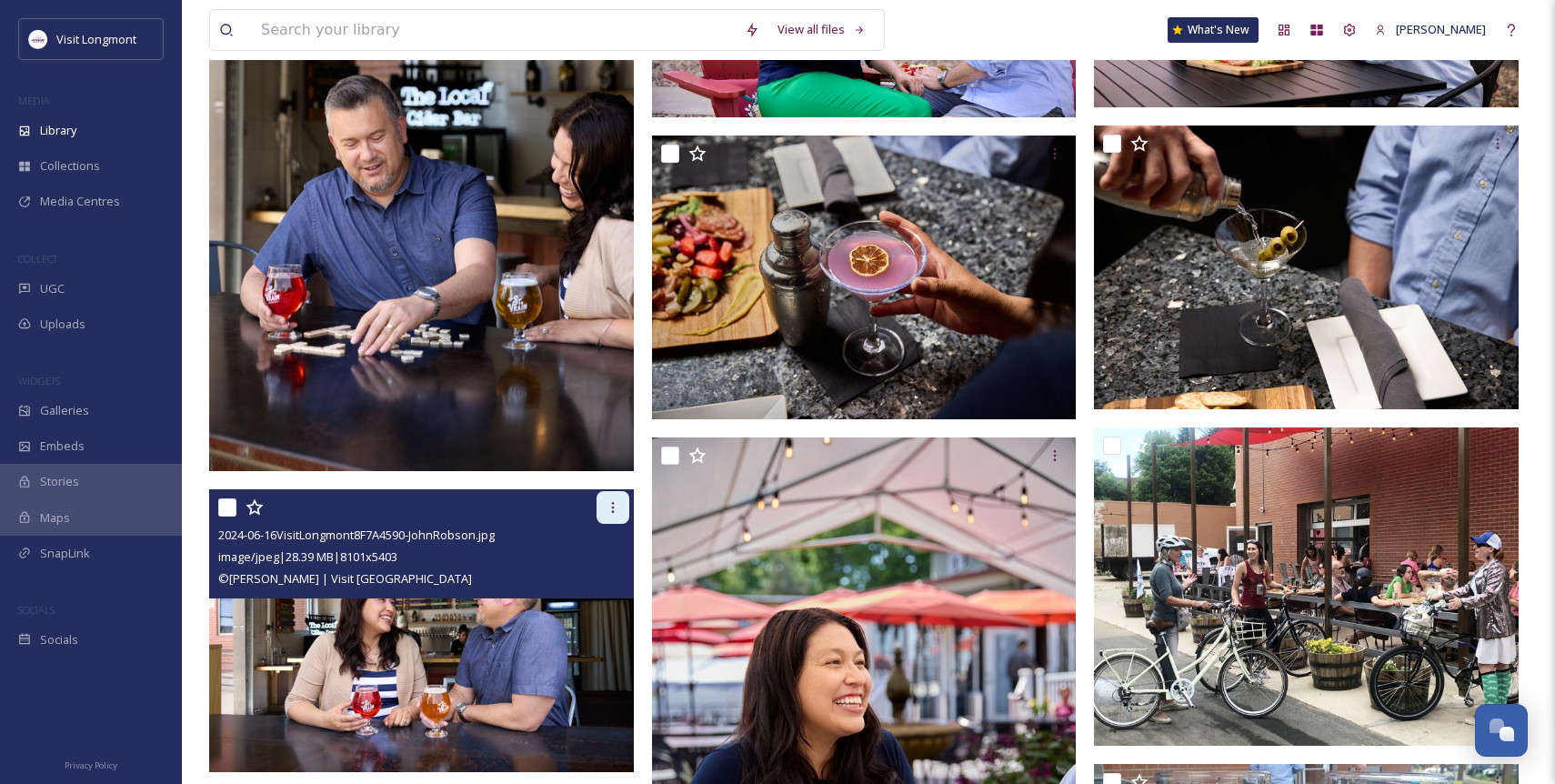
click at [608, 509] on icon at bounding box center [613, 507] width 15 height 15
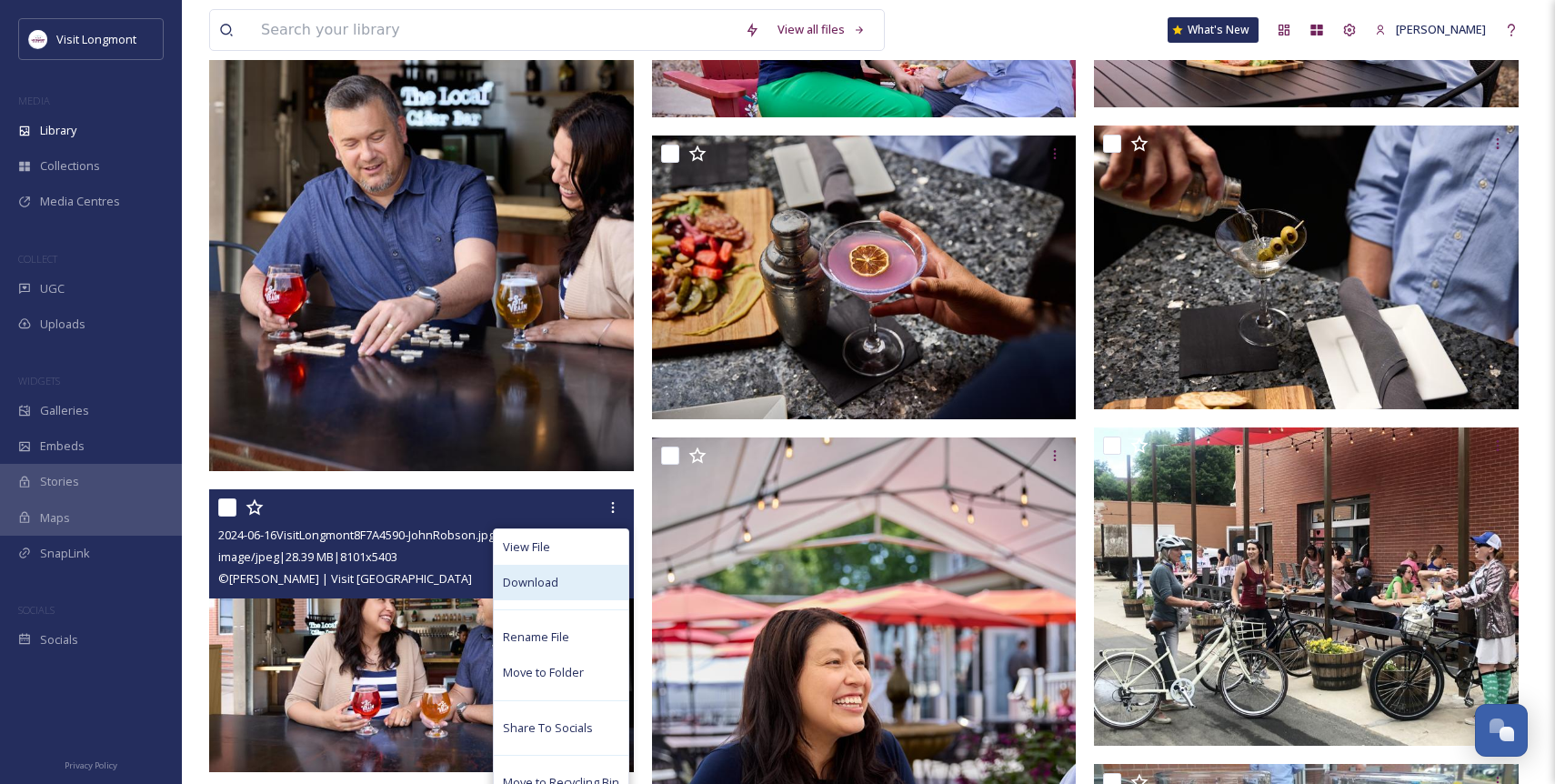
click at [548, 582] on span "Download" at bounding box center [531, 582] width 56 height 17
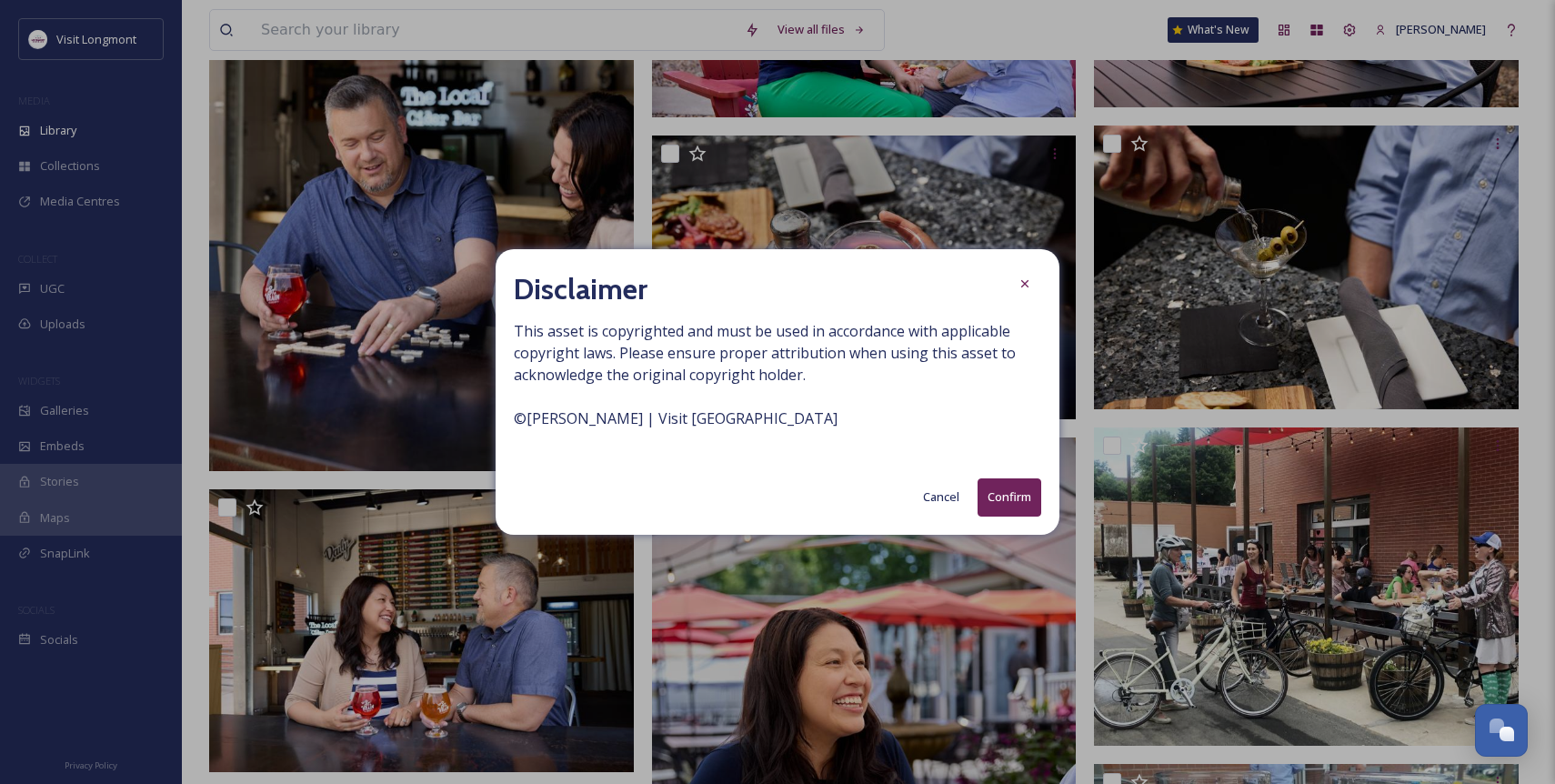
click at [1003, 495] on button "Confirm" at bounding box center [1010, 496] width 64 height 37
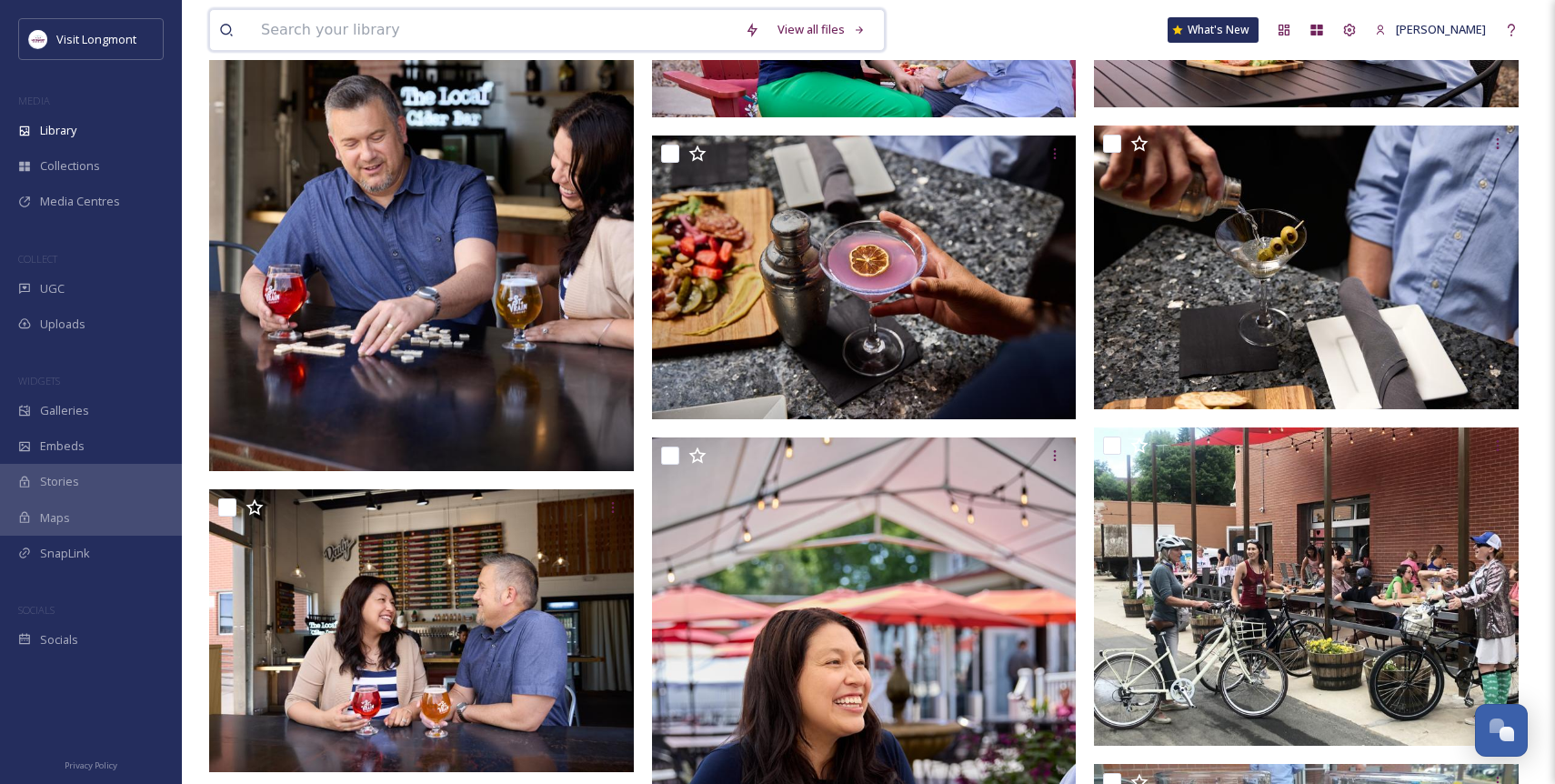
click at [576, 36] on input at bounding box center [493, 30] width 484 height 40
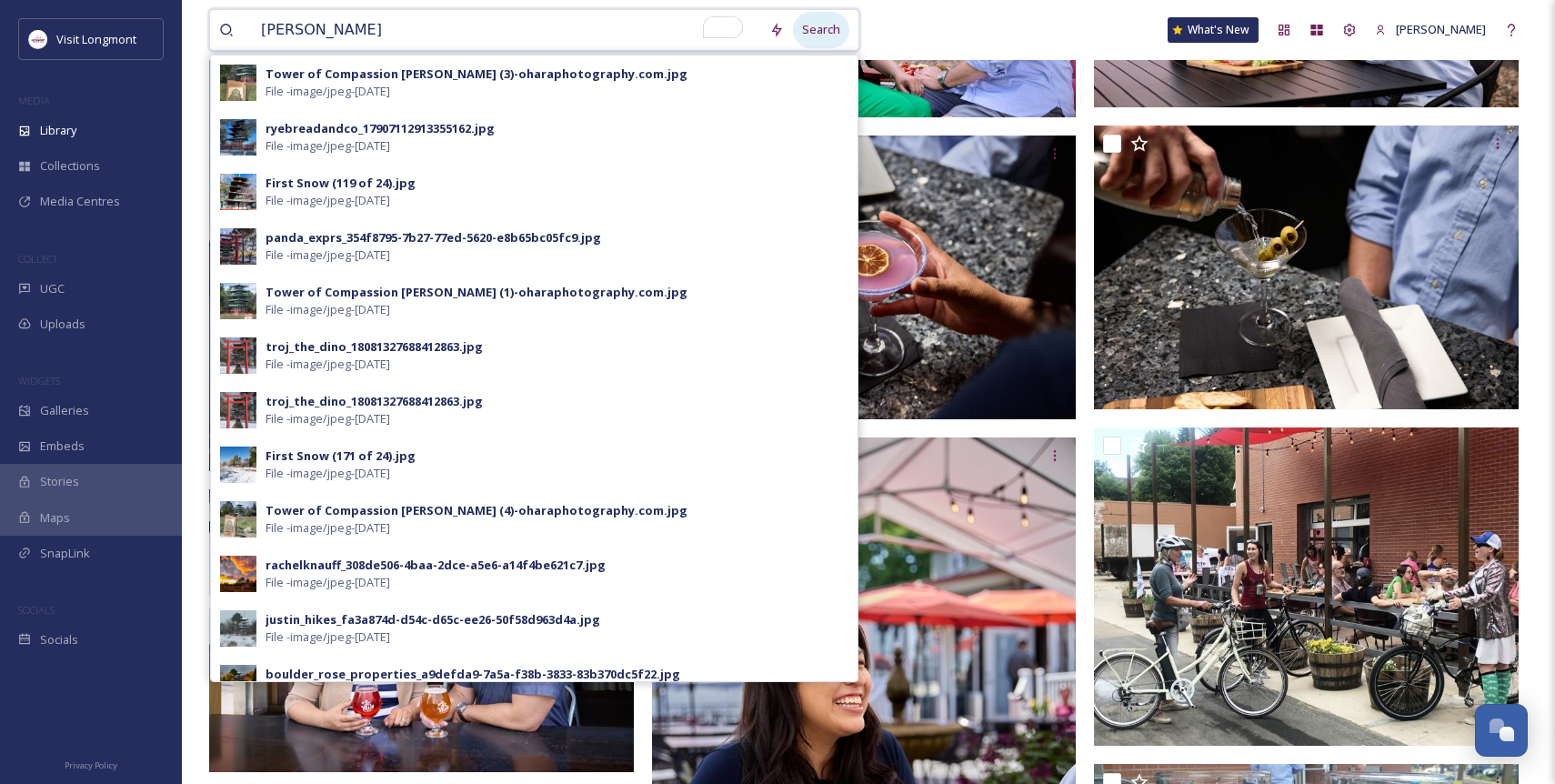
type input "[PERSON_NAME]"
click at [801, 29] on div "Search" at bounding box center [821, 30] width 56 height 36
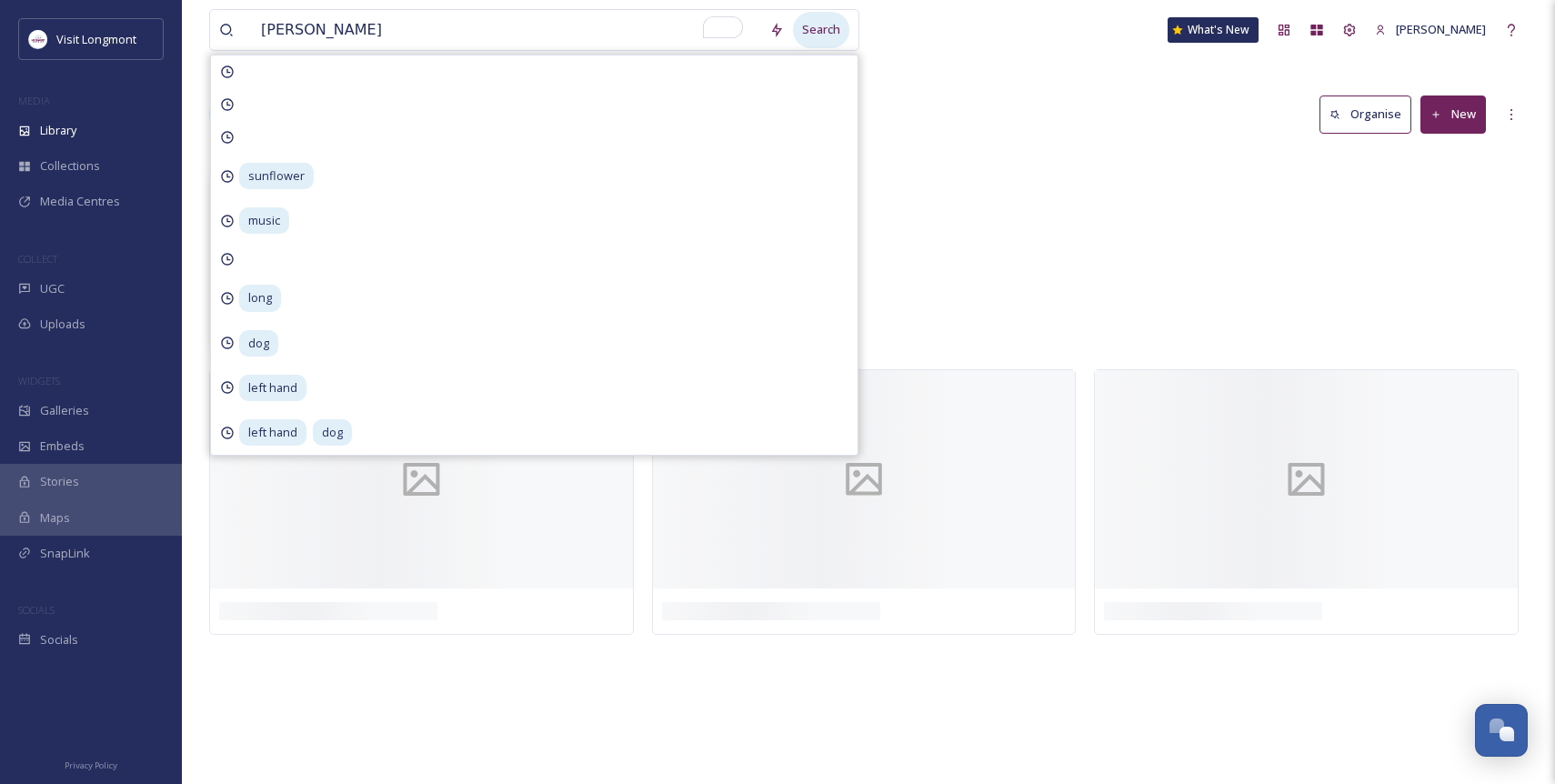
click at [801, 29] on div "Search" at bounding box center [821, 30] width 56 height 36
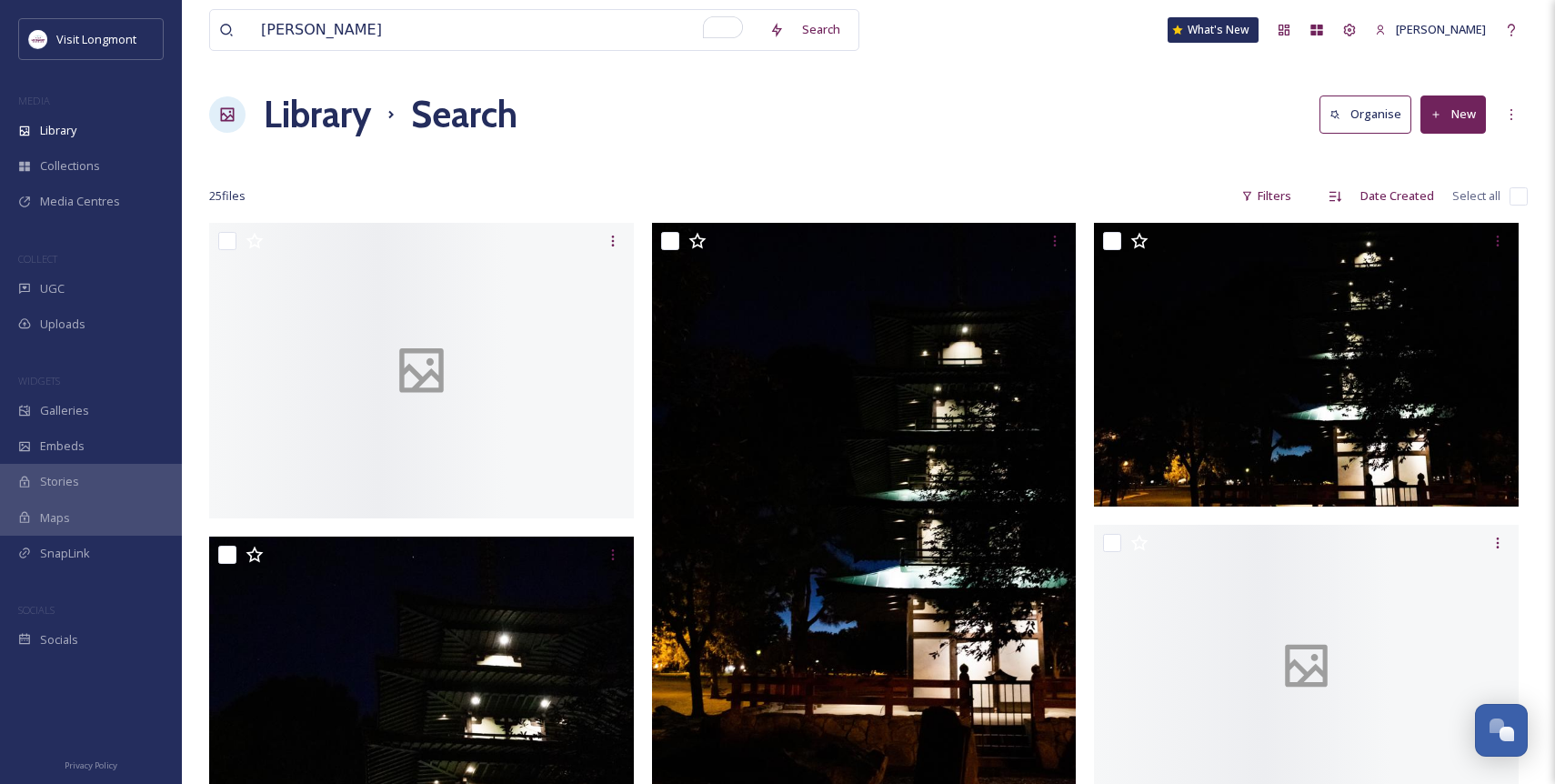
click at [992, 37] on div "[PERSON_NAME] Search What's New [PERSON_NAME]" at bounding box center [868, 30] width 1318 height 60
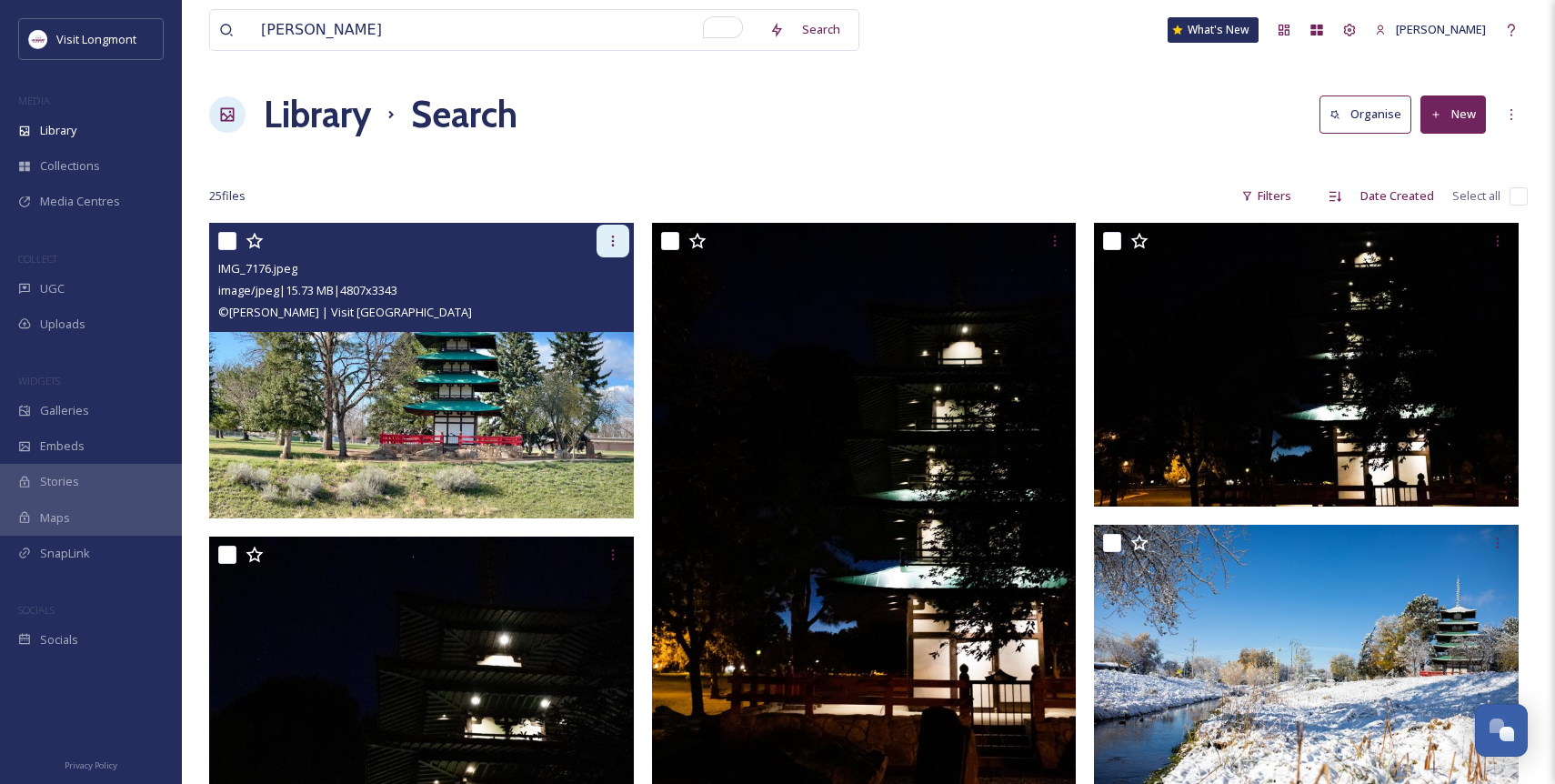
click at [610, 245] on icon at bounding box center [613, 240] width 15 height 15
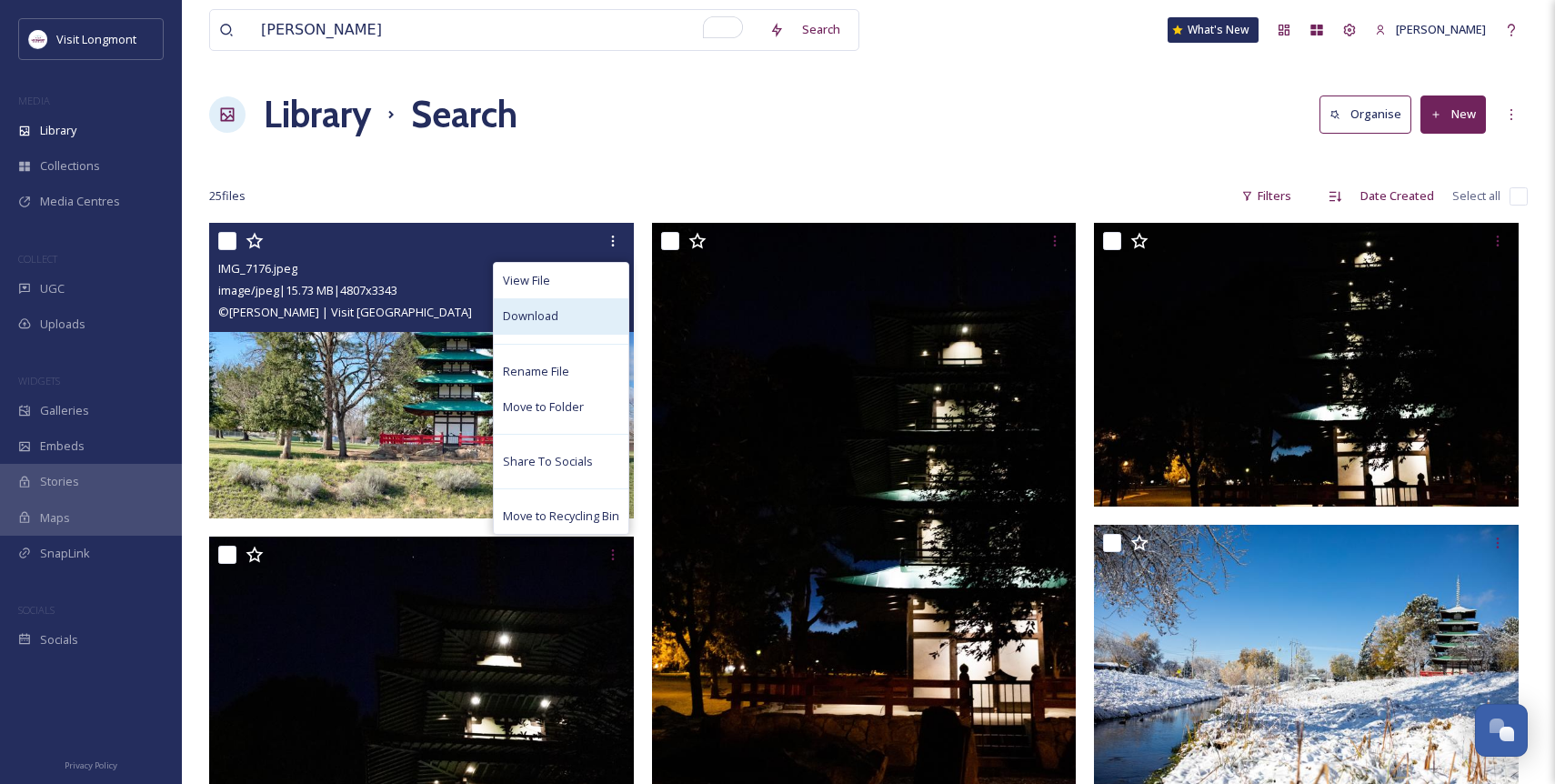
click at [551, 312] on span "Download" at bounding box center [531, 315] width 56 height 17
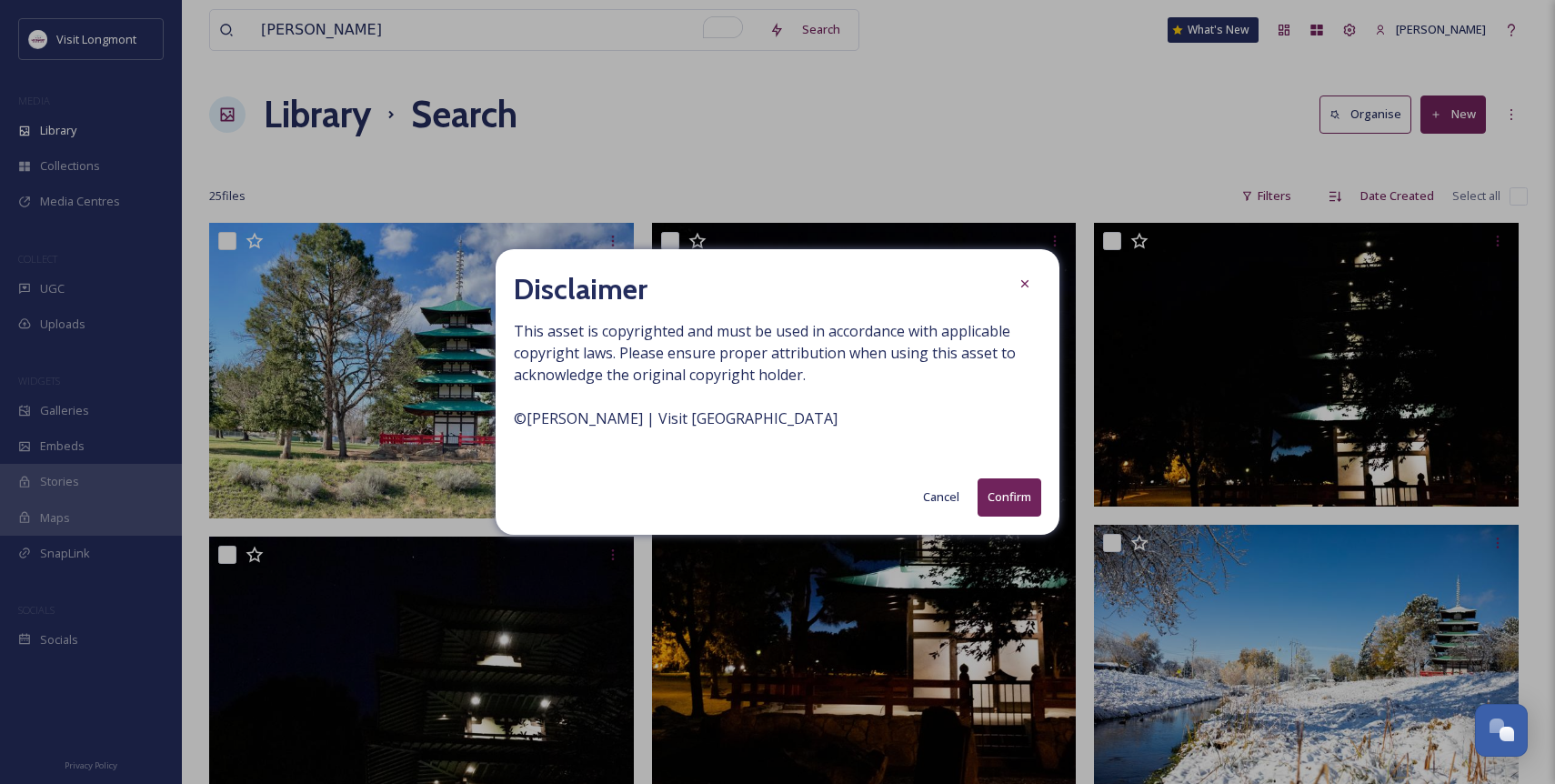
click at [1004, 489] on button "Confirm" at bounding box center [1010, 496] width 64 height 37
